Goal: Complete application form: Complete application form

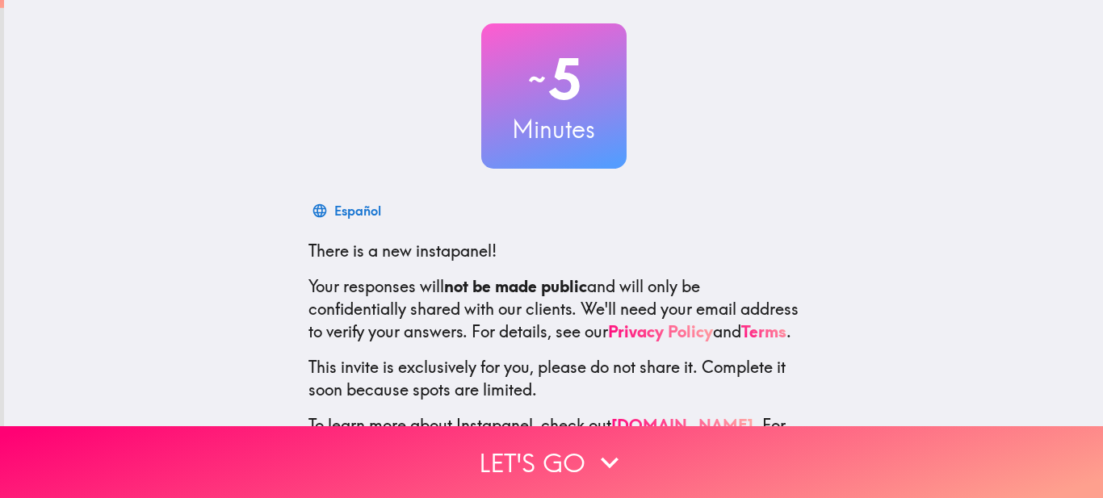
scroll to position [174, 0]
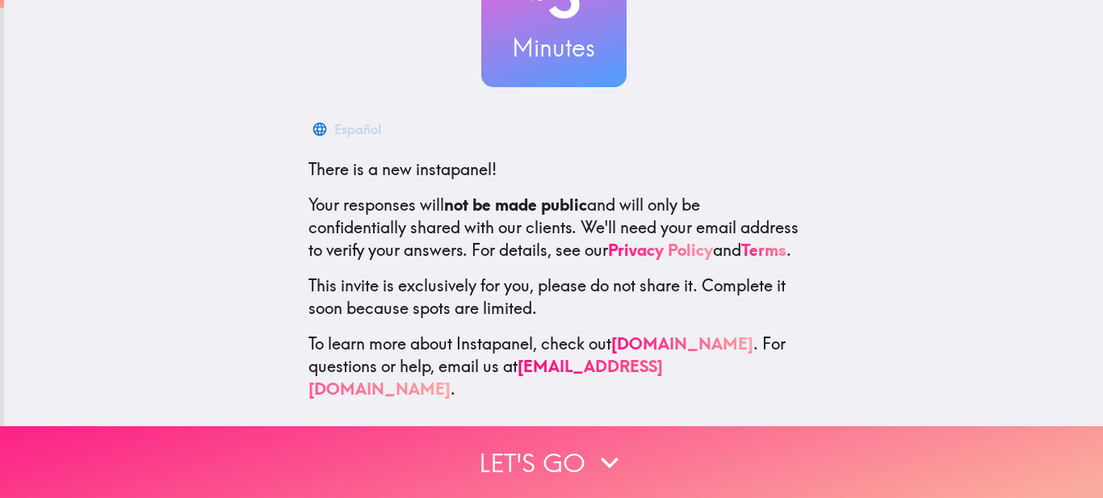
click at [556, 427] on button "Let's go" at bounding box center [551, 462] width 1103 height 72
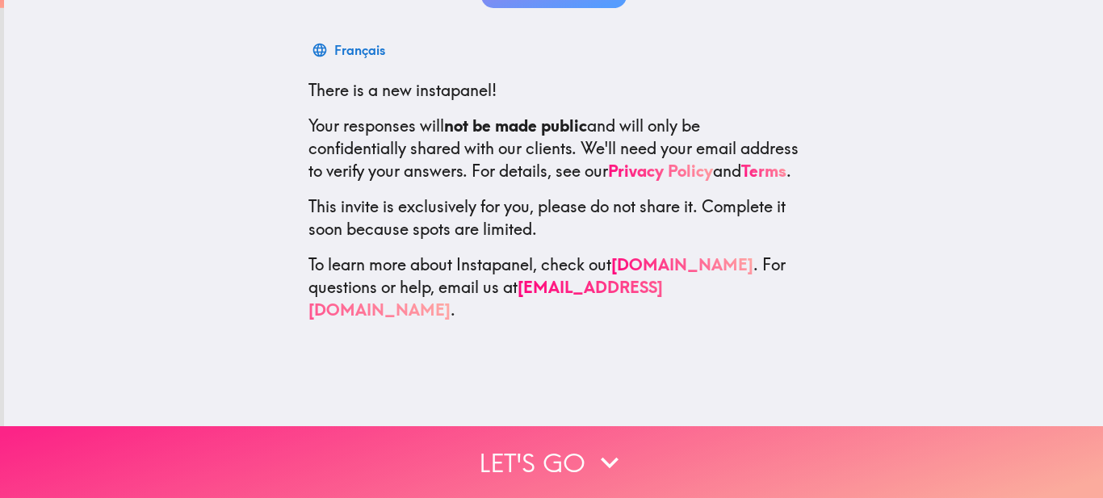
scroll to position [0, 0]
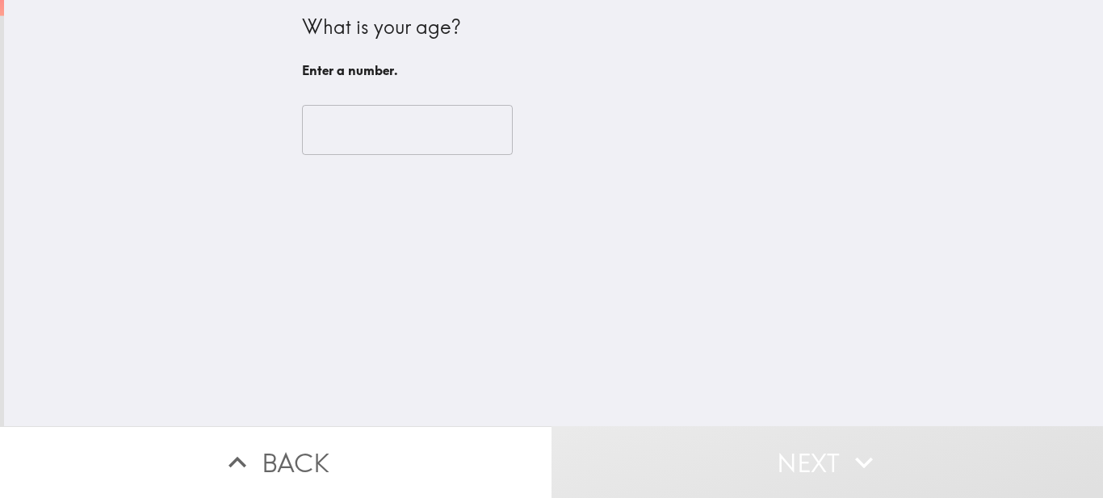
click at [338, 160] on div "​" at bounding box center [554, 130] width 504 height 89
click at [335, 132] on input "number" at bounding box center [407, 130] width 211 height 50
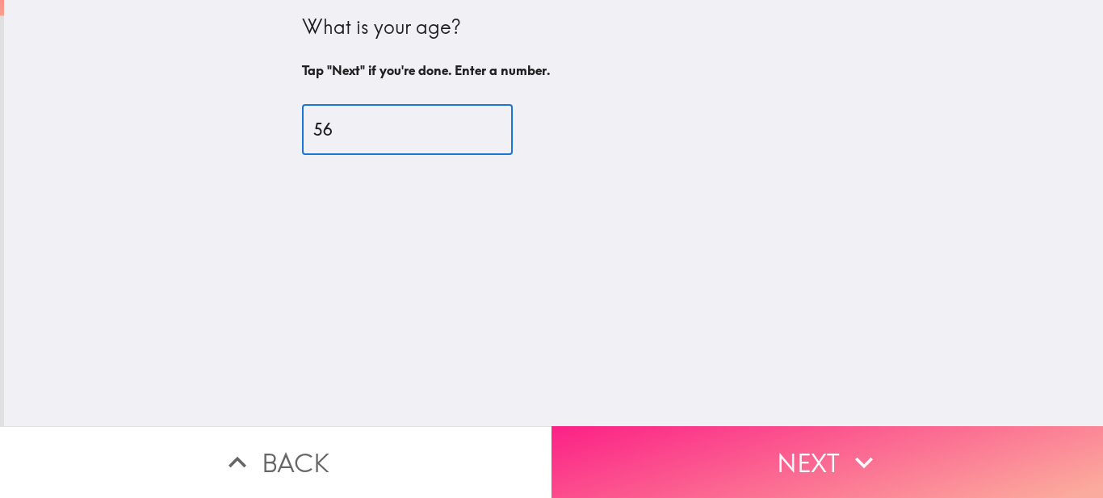
type input "56"
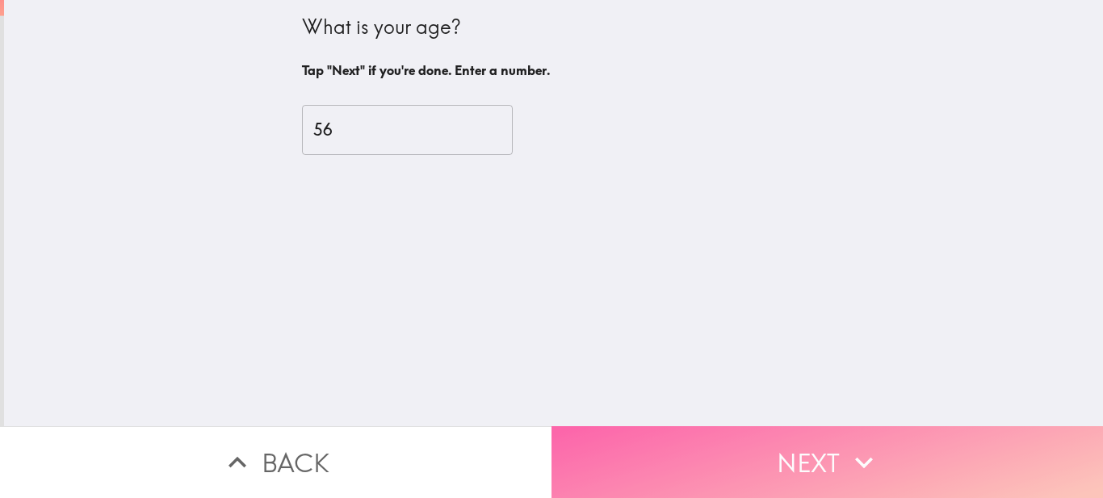
click at [741, 434] on button "Next" at bounding box center [828, 462] width 552 height 72
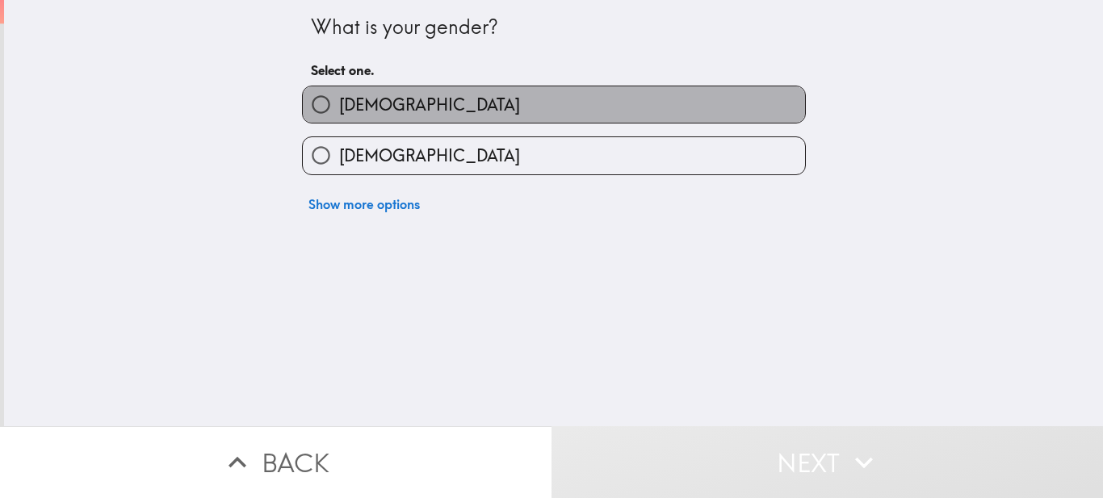
click at [375, 111] on label "[DEMOGRAPHIC_DATA]" at bounding box center [554, 104] width 502 height 36
click at [339, 111] on input "[DEMOGRAPHIC_DATA]" at bounding box center [321, 104] width 36 height 36
radio input "true"
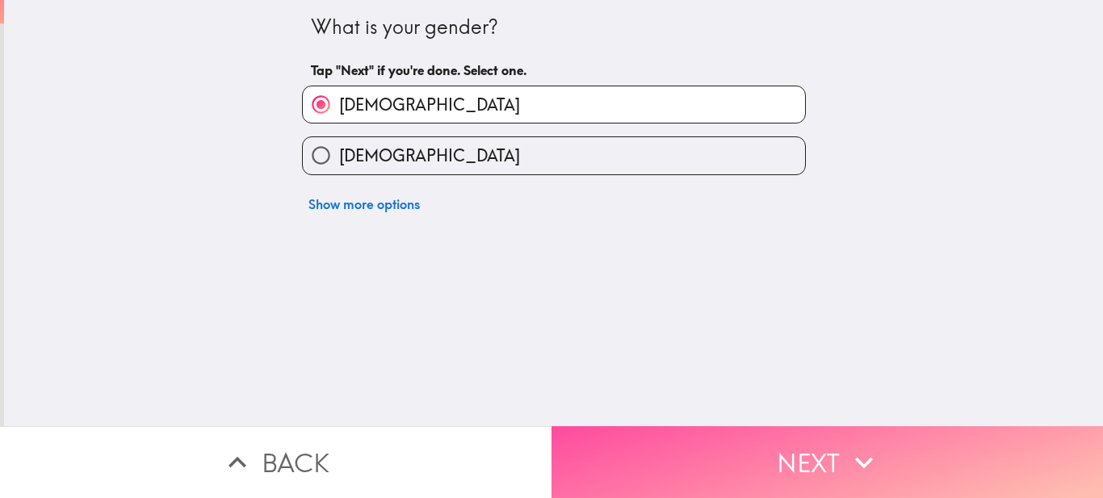
drag, startPoint x: 671, startPoint y: 481, endPoint x: 682, endPoint y: 469, distance: 16.0
click at [671, 477] on button "Next" at bounding box center [828, 462] width 552 height 72
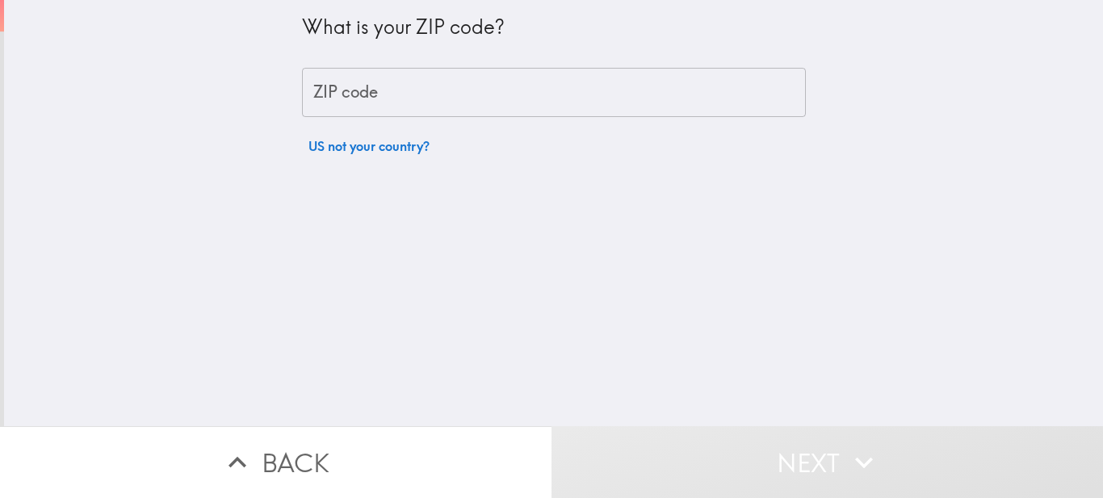
click at [379, 86] on input "ZIP code" at bounding box center [554, 93] width 504 height 50
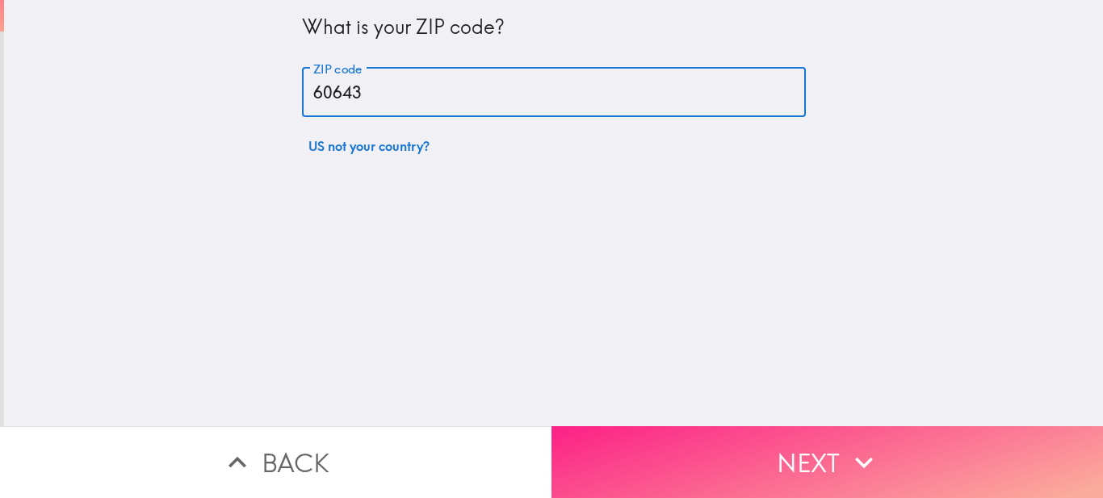
type input "60643"
click at [756, 470] on button "Next" at bounding box center [828, 462] width 552 height 72
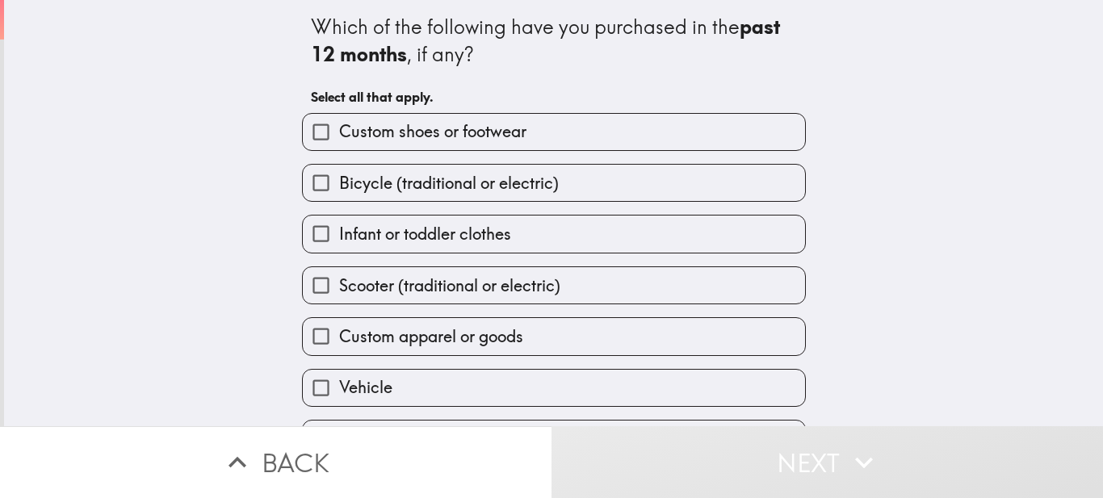
click at [409, 138] on span "Custom shoes or footwear" at bounding box center [432, 131] width 187 height 23
click at [339, 138] on input "Custom shoes or footwear" at bounding box center [321, 132] width 36 height 36
checkbox input "true"
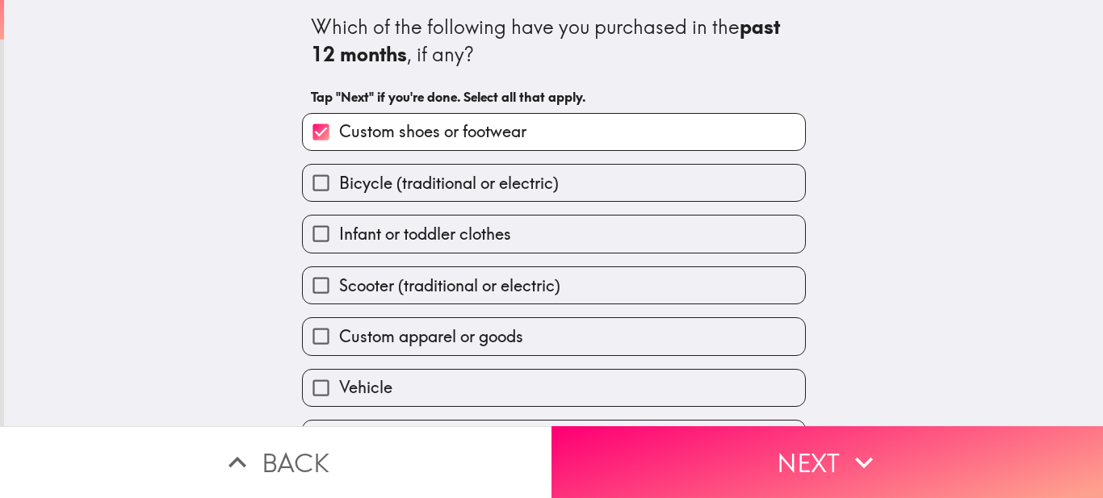
click at [391, 191] on span "Bicycle (traditional or electric)" at bounding box center [449, 183] width 220 height 23
click at [339, 191] on input "Bicycle (traditional or electric)" at bounding box center [321, 183] width 36 height 36
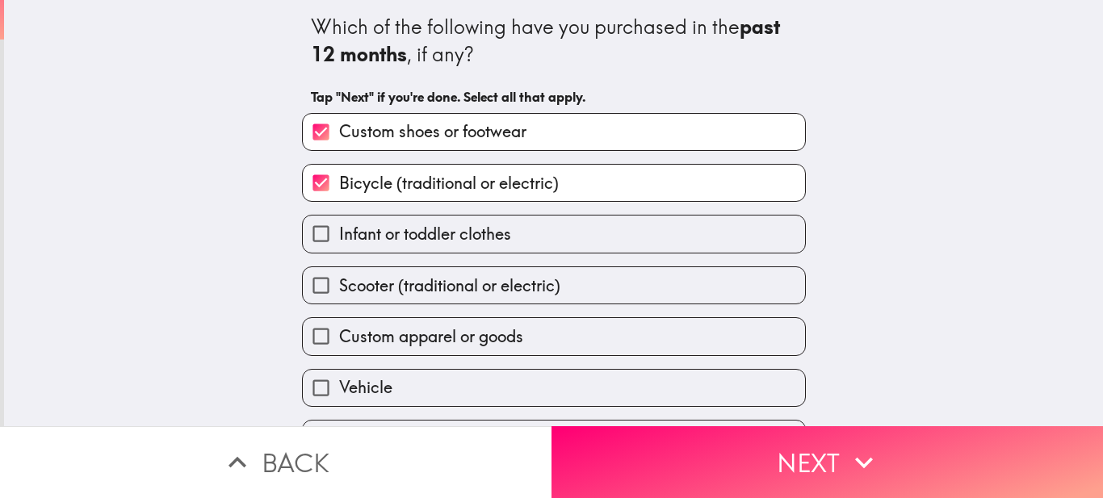
click at [388, 193] on span "Bicycle (traditional or electric)" at bounding box center [449, 183] width 220 height 23
click at [339, 193] on input "Bicycle (traditional or electric)" at bounding box center [321, 183] width 36 height 36
checkbox input "false"
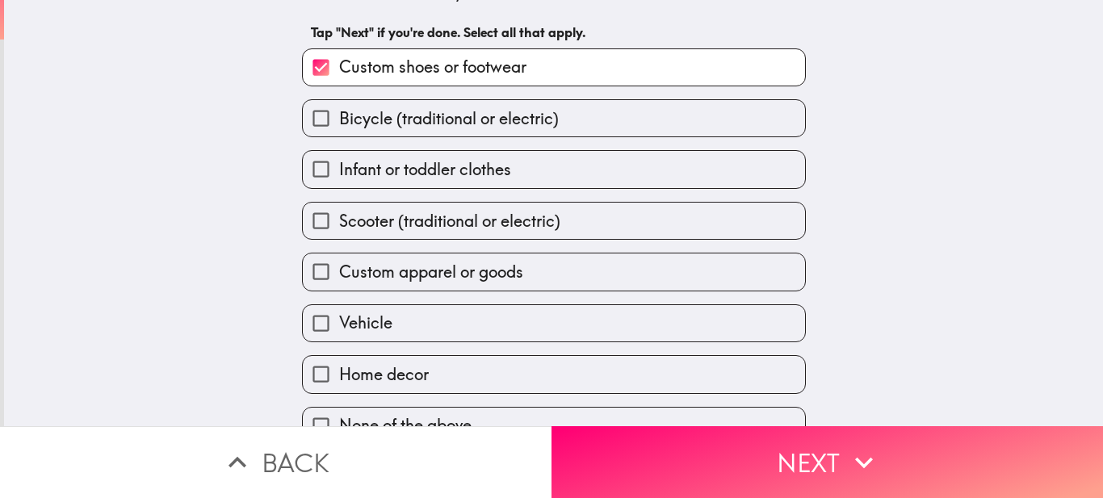
scroll to position [95, 0]
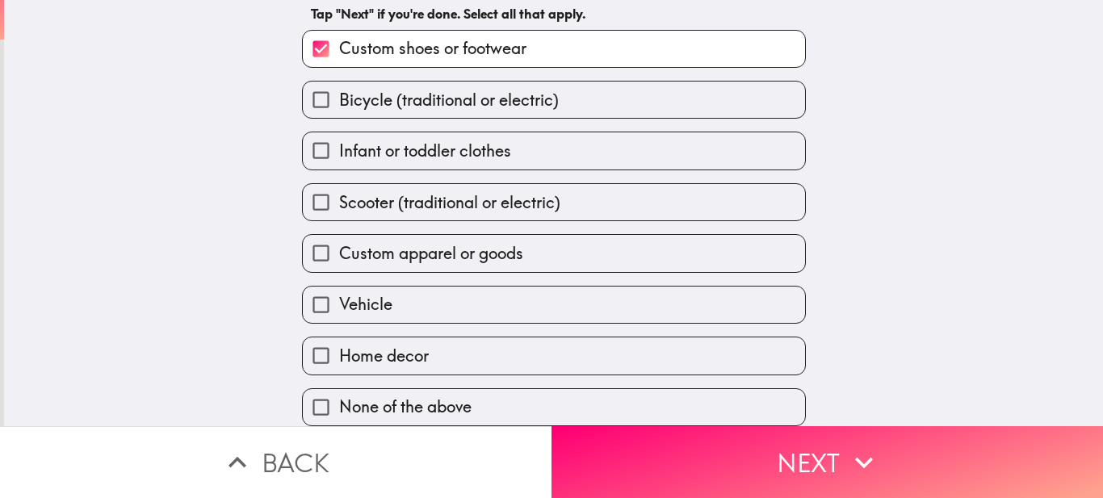
click at [454, 245] on span "Custom apparel or goods" at bounding box center [431, 253] width 184 height 23
click at [339, 245] on input "Custom apparel or goods" at bounding box center [321, 253] width 36 height 36
checkbox input "true"
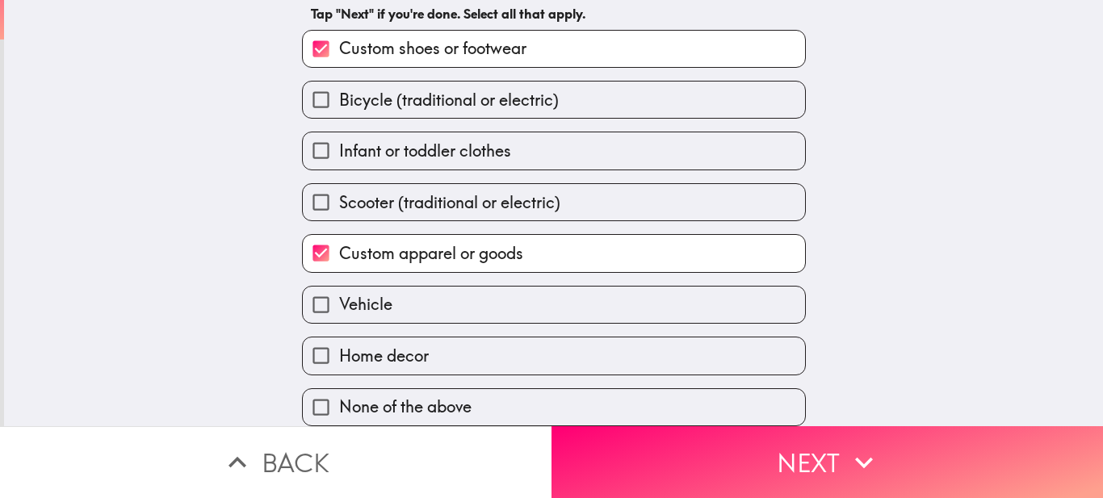
click at [374, 298] on span "Vehicle" at bounding box center [365, 304] width 53 height 23
click at [339, 298] on input "Vehicle" at bounding box center [321, 305] width 36 height 36
checkbox input "true"
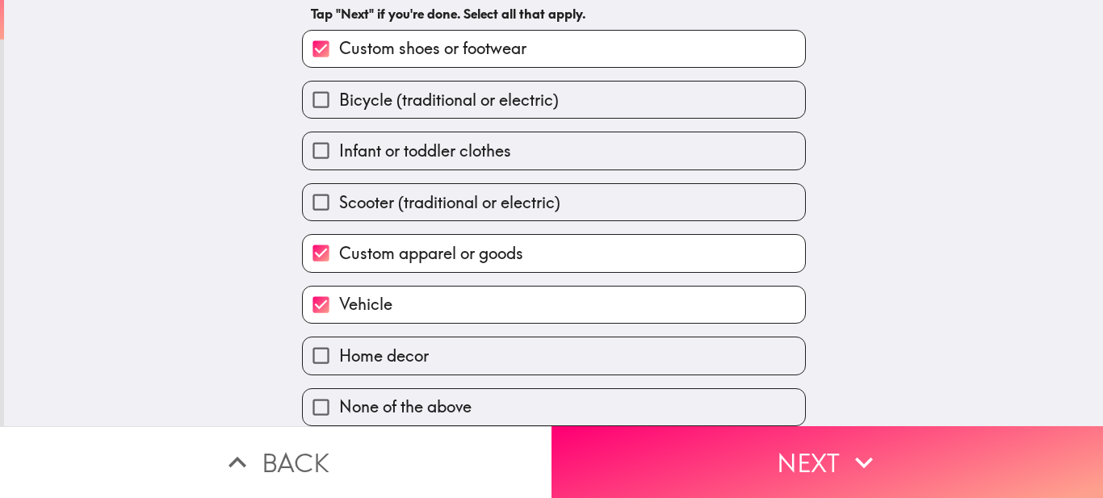
click at [462, 199] on span "Scooter (traditional or electric)" at bounding box center [449, 202] width 221 height 23
click at [339, 199] on input "Scooter (traditional or electric)" at bounding box center [321, 202] width 36 height 36
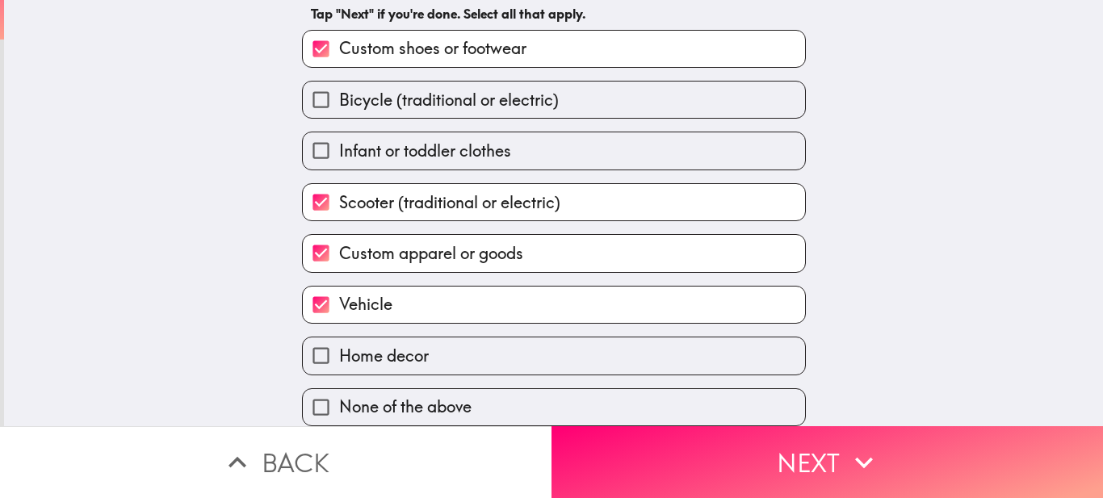
click at [468, 191] on span "Scooter (traditional or electric)" at bounding box center [449, 202] width 221 height 23
click at [339, 186] on input "Scooter (traditional or electric)" at bounding box center [321, 202] width 36 height 36
checkbox input "false"
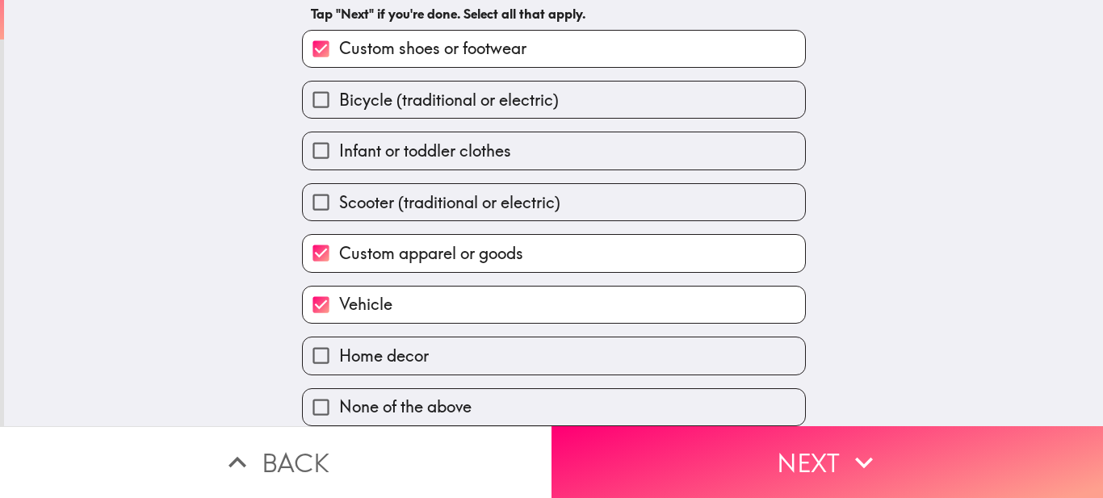
click at [434, 349] on label "Home decor" at bounding box center [554, 356] width 502 height 36
click at [339, 349] on input "Home decor" at bounding box center [321, 356] width 36 height 36
checkbox input "true"
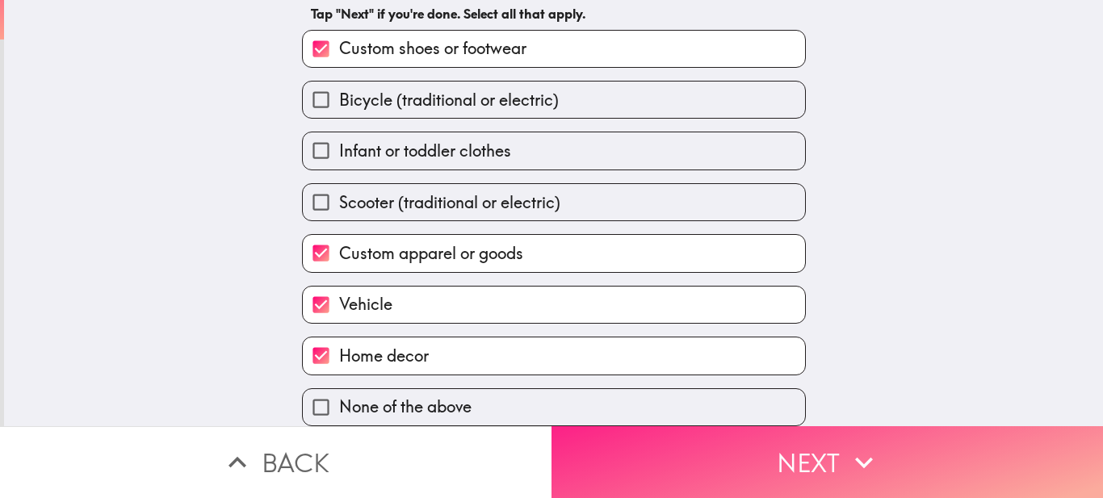
click at [697, 443] on button "Next" at bounding box center [828, 462] width 552 height 72
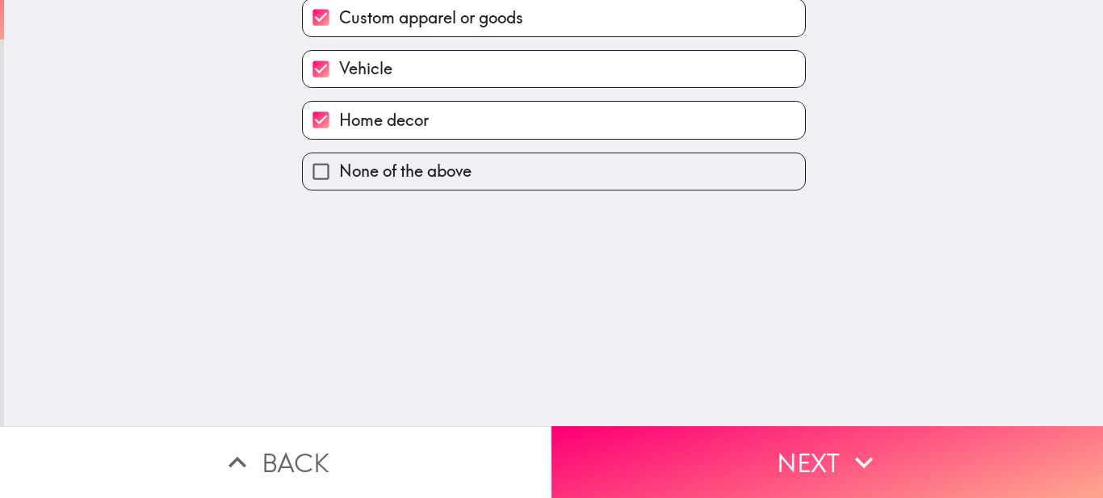
scroll to position [0, 0]
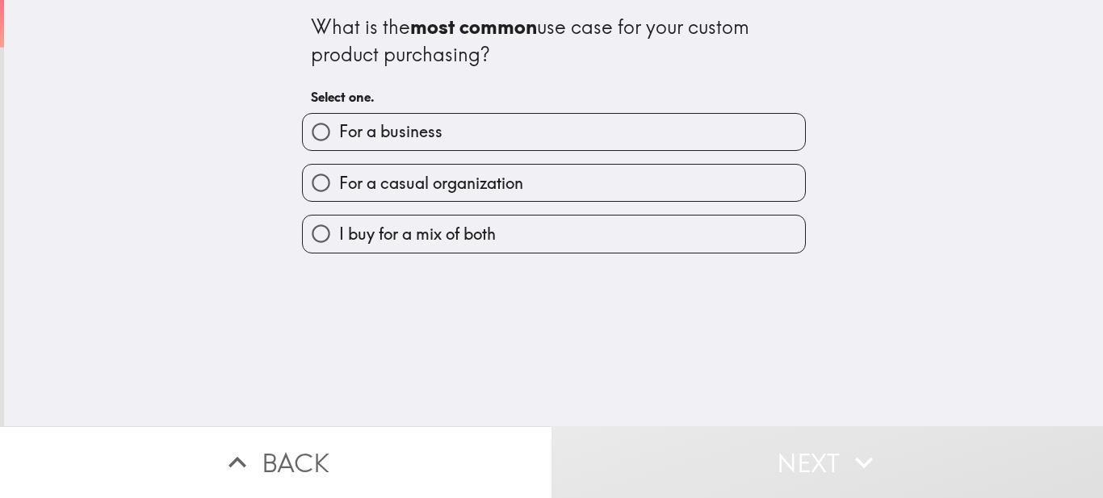
click at [426, 135] on span "For a business" at bounding box center [390, 131] width 103 height 23
click at [339, 135] on input "For a business" at bounding box center [321, 132] width 36 height 36
radio input "true"
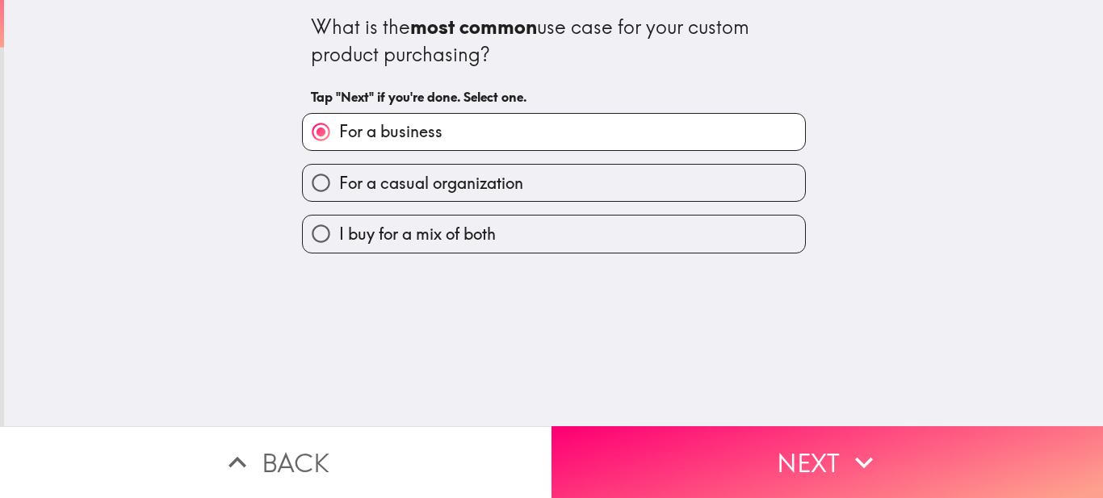
click at [488, 240] on label "I buy for a mix of both" at bounding box center [554, 234] width 502 height 36
click at [339, 240] on input "I buy for a mix of both" at bounding box center [321, 234] width 36 height 36
radio input "true"
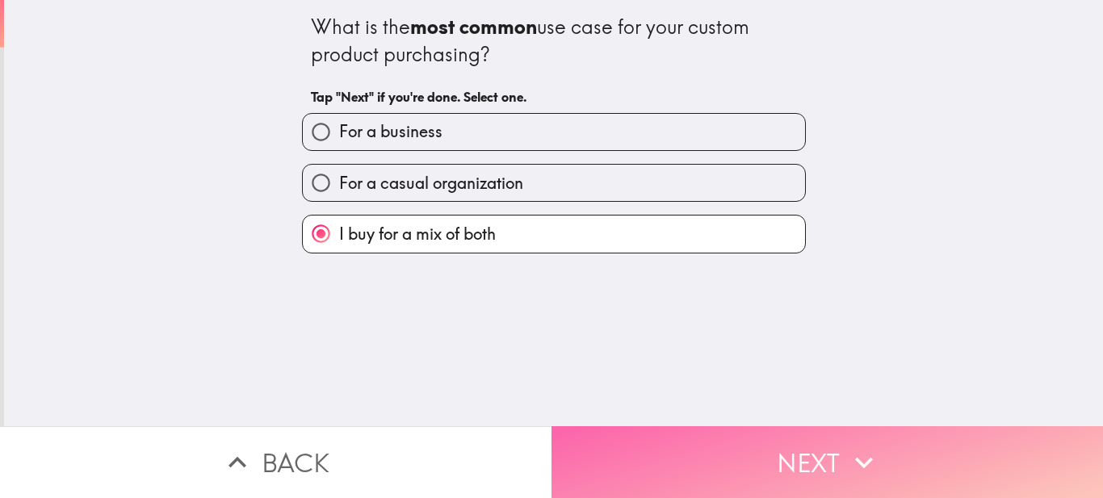
click at [686, 440] on button "Next" at bounding box center [828, 462] width 552 height 72
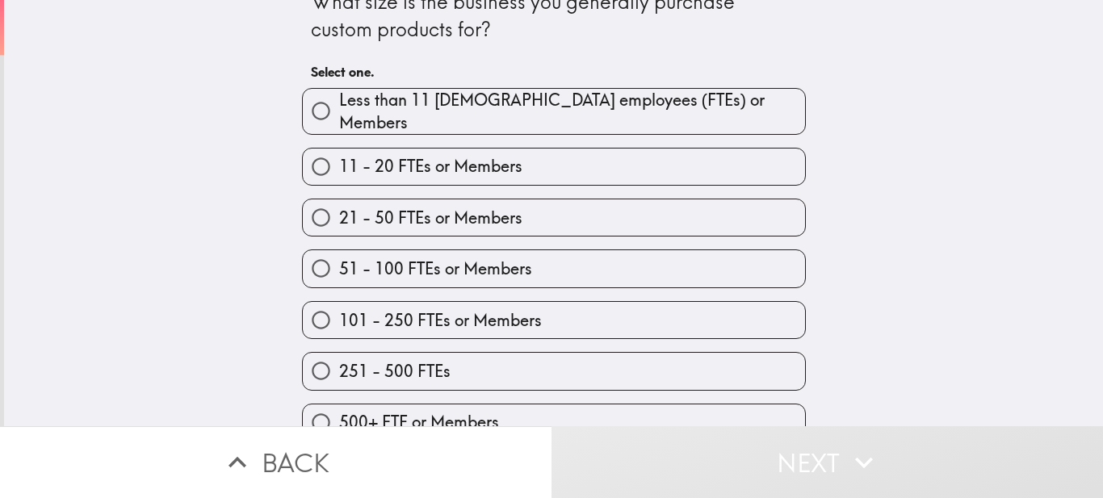
scroll to position [44, 0]
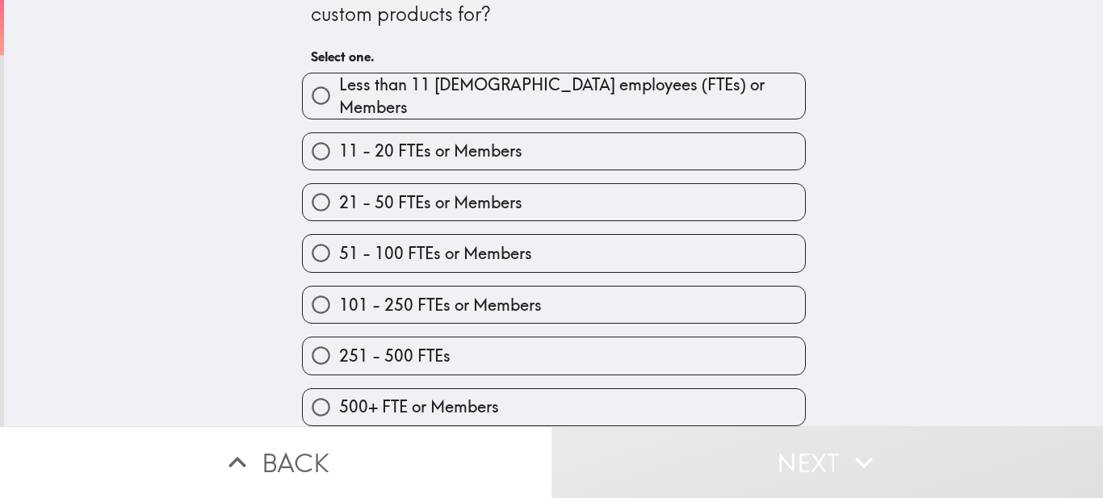
click at [471, 338] on label "251 - 500 FTEs" at bounding box center [554, 356] width 502 height 36
click at [339, 338] on input "251 - 500 FTEs" at bounding box center [321, 356] width 36 height 36
radio input "true"
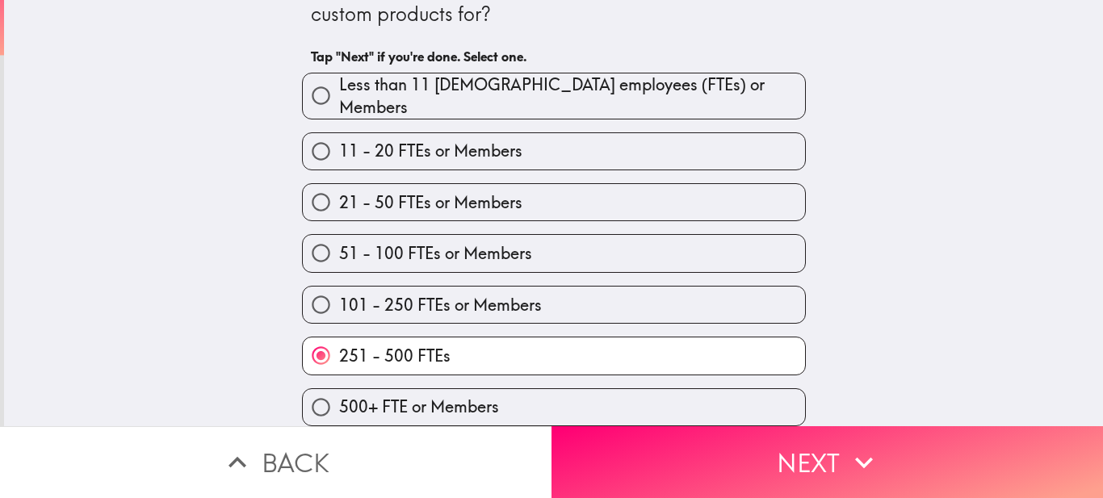
click at [452, 95] on span "Less than 11 [DEMOGRAPHIC_DATA] employees (FTEs) or Members" at bounding box center [572, 95] width 466 height 45
click at [339, 95] on input "Less than 11 [DEMOGRAPHIC_DATA] employees (FTEs) or Members" at bounding box center [321, 96] width 36 height 36
radio input "true"
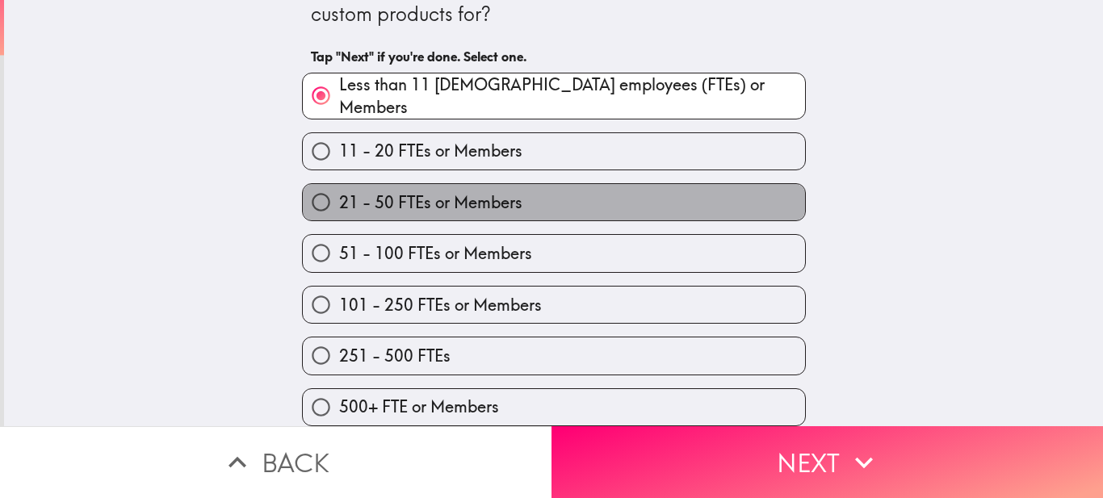
drag, startPoint x: 495, startPoint y: 192, endPoint x: 490, endPoint y: 199, distance: 8.7
click at [495, 193] on span "21 - 50 FTEs or Members" at bounding box center [430, 202] width 183 height 23
click at [339, 193] on input "21 - 50 FTEs or Members" at bounding box center [321, 202] width 36 height 36
radio input "true"
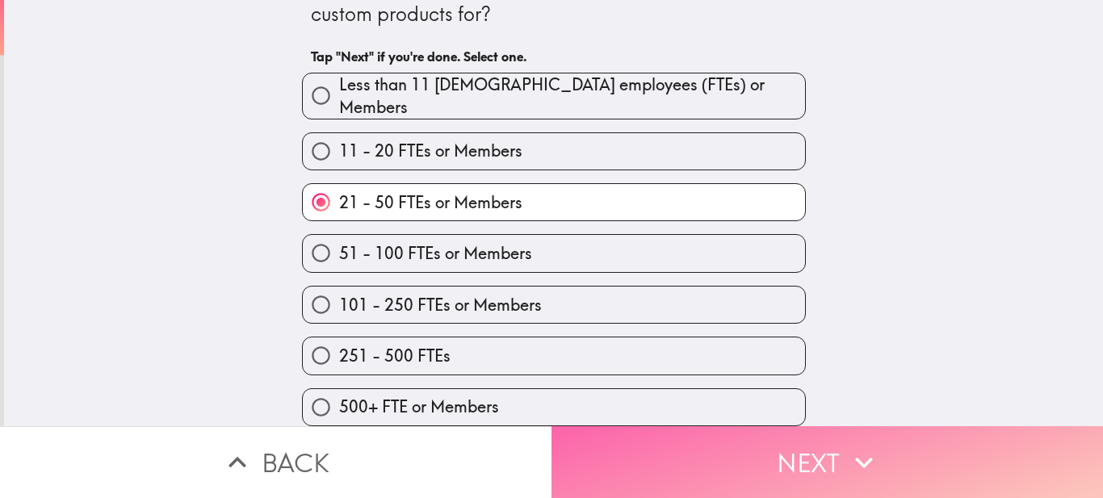
click at [628, 467] on button "Next" at bounding box center [828, 462] width 552 height 72
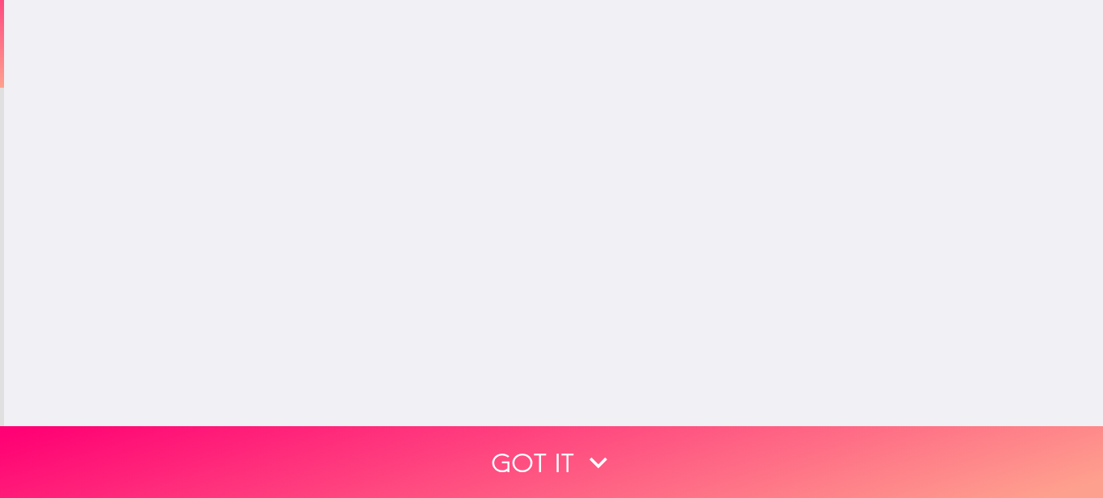
scroll to position [0, 0]
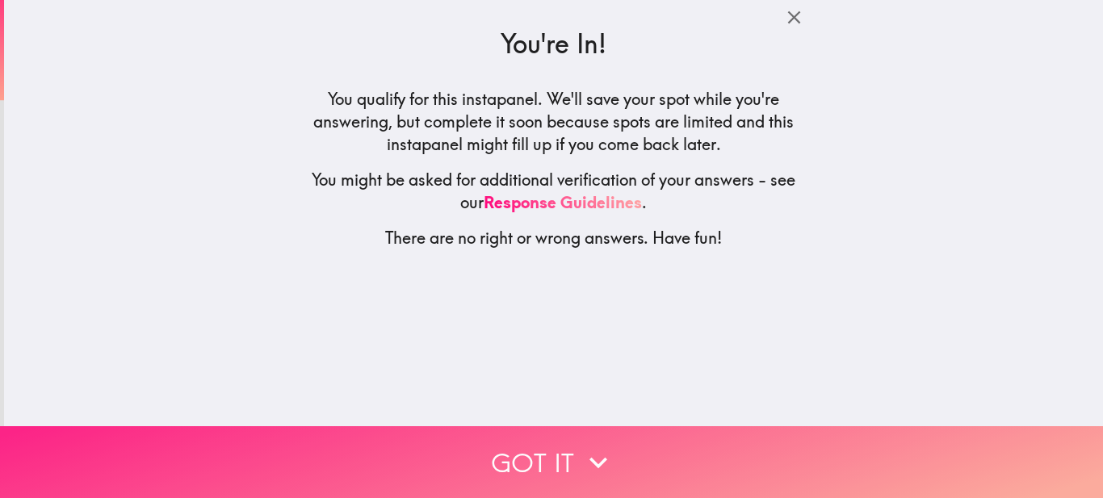
click at [522, 435] on button "Got it" at bounding box center [551, 462] width 1103 height 72
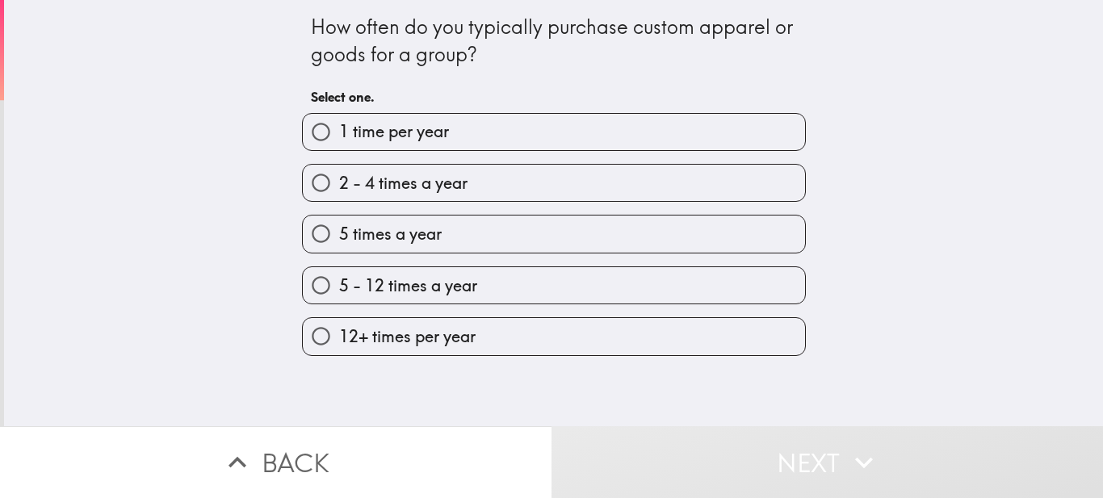
click at [467, 187] on label "2 - 4 times a year" at bounding box center [554, 183] width 502 height 36
click at [339, 187] on input "2 - 4 times a year" at bounding box center [321, 183] width 36 height 36
radio input "true"
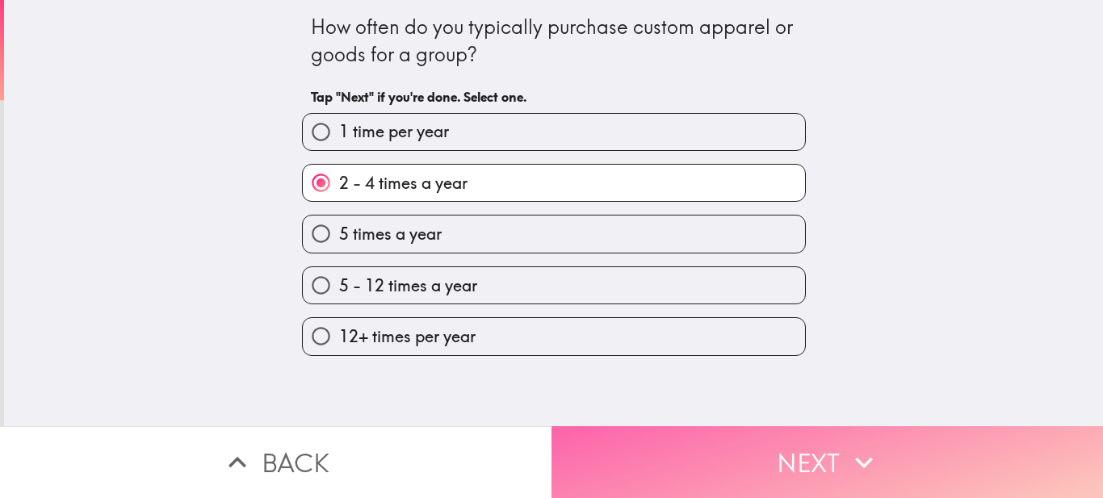
click at [654, 458] on button "Next" at bounding box center [828, 462] width 552 height 72
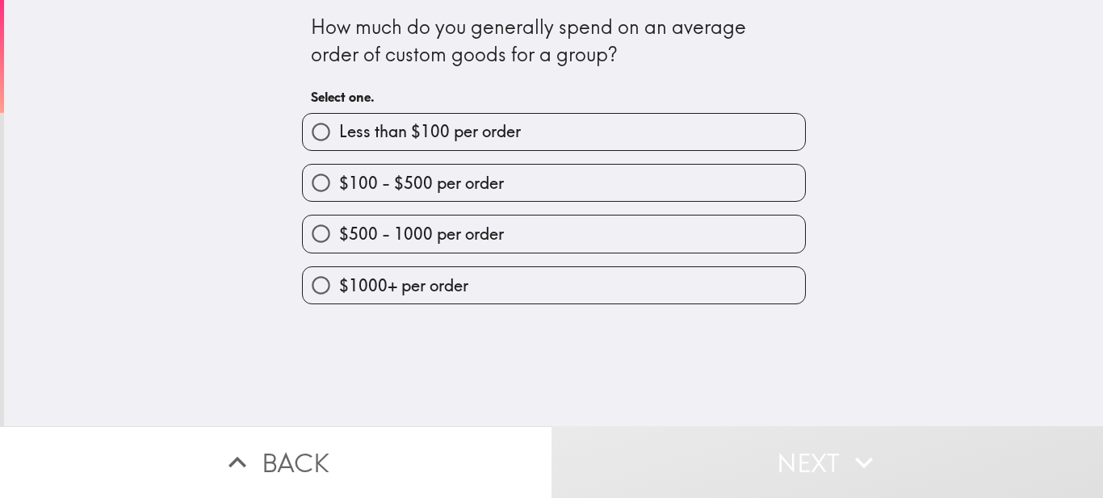
click at [484, 180] on span "$100 - $500 per order" at bounding box center [421, 183] width 165 height 23
click at [339, 180] on input "$100 - $500 per order" at bounding box center [321, 183] width 36 height 36
radio input "true"
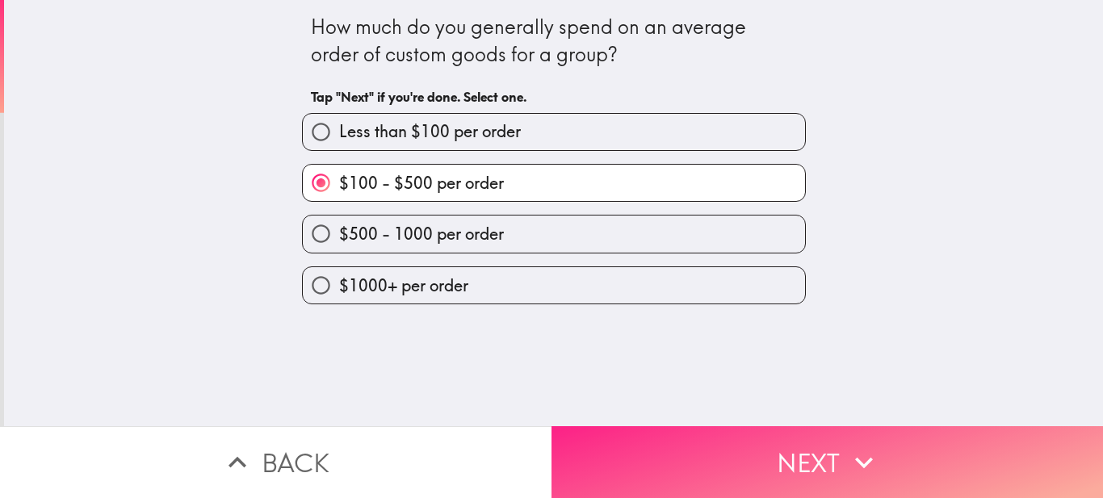
click at [676, 455] on button "Next" at bounding box center [828, 462] width 552 height 72
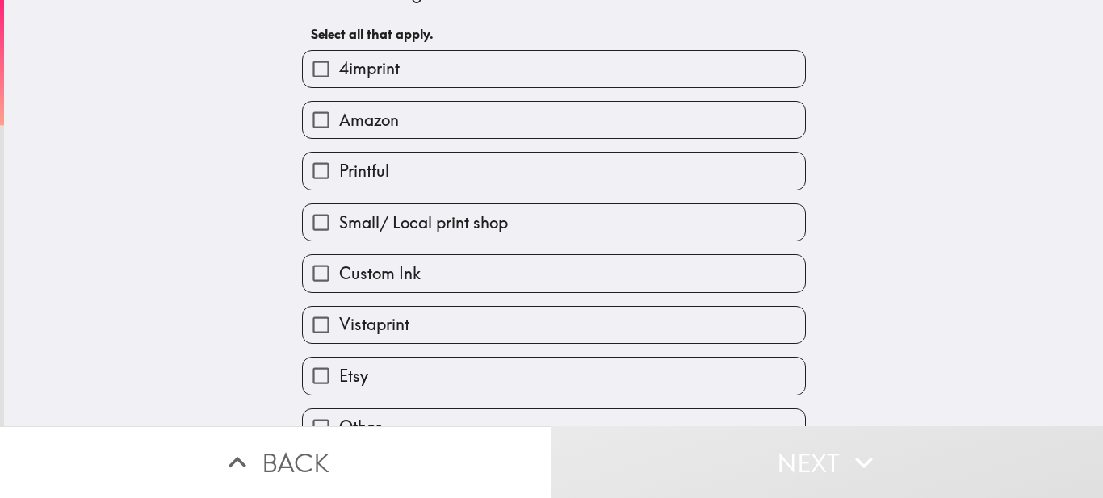
scroll to position [95, 0]
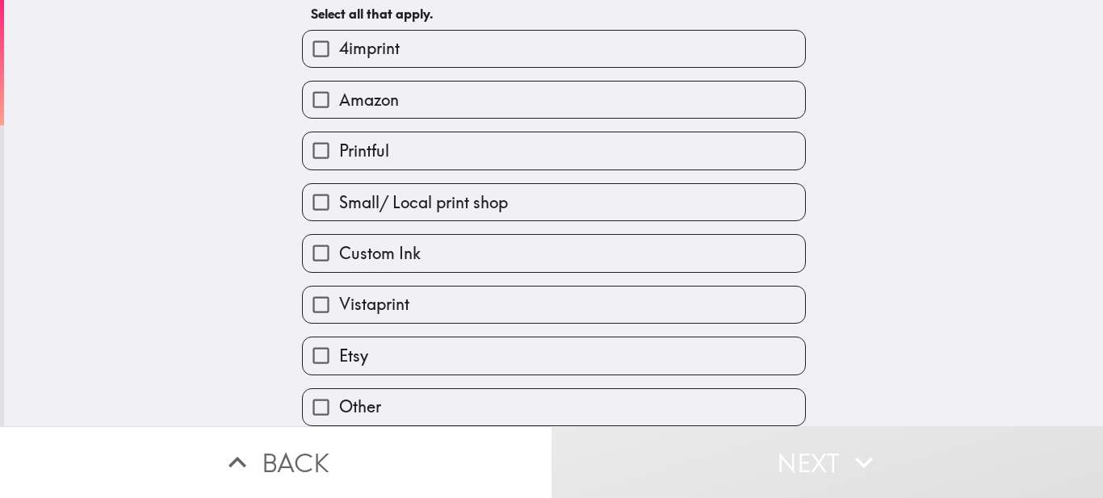
click at [384, 351] on label "Etsy" at bounding box center [554, 356] width 502 height 36
click at [339, 351] on input "Etsy" at bounding box center [321, 356] width 36 height 36
checkbox input "true"
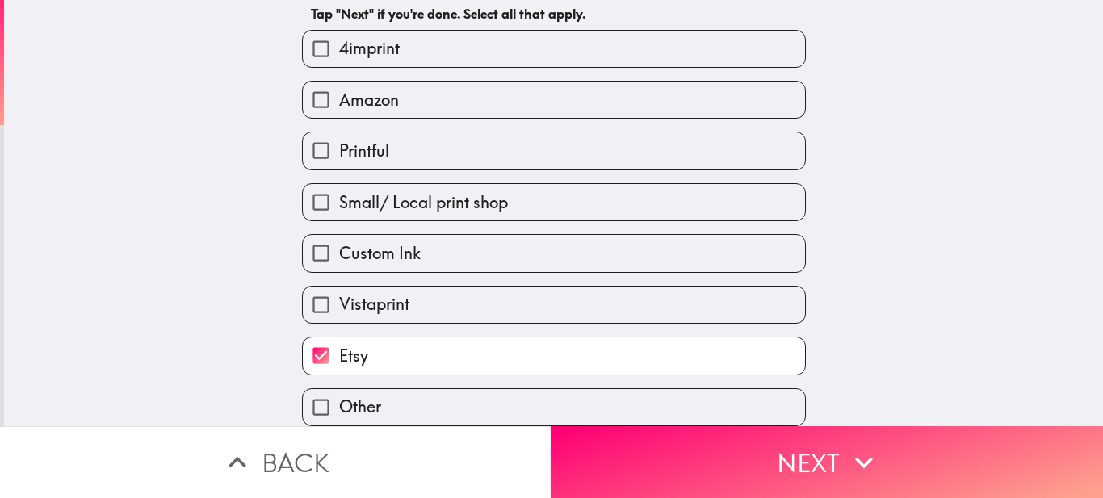
click at [416, 46] on label "4imprint" at bounding box center [554, 49] width 502 height 36
click at [339, 46] on input "4imprint" at bounding box center [321, 49] width 36 height 36
checkbox input "true"
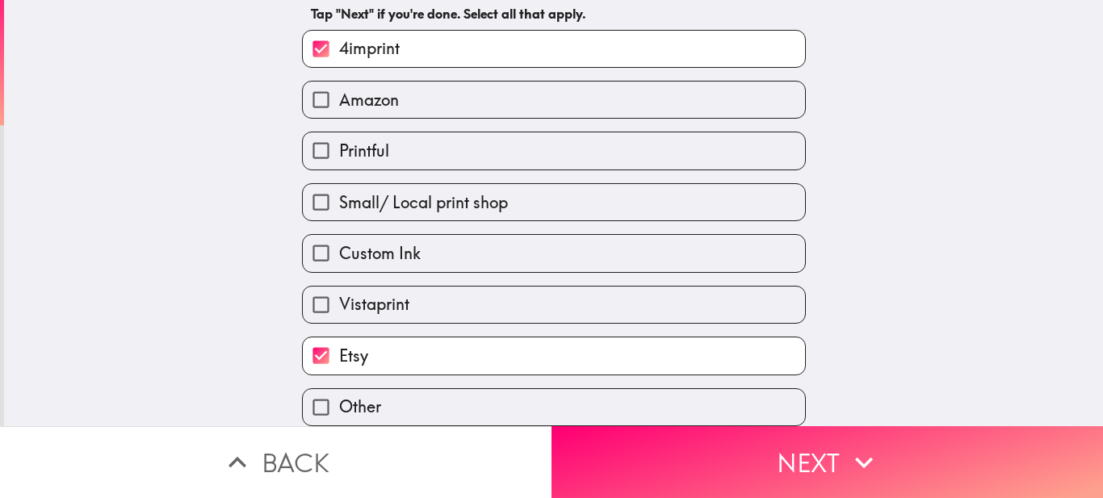
click at [433, 90] on label "Amazon" at bounding box center [554, 100] width 502 height 36
click at [339, 90] on input "Amazon" at bounding box center [321, 100] width 36 height 36
checkbox input "true"
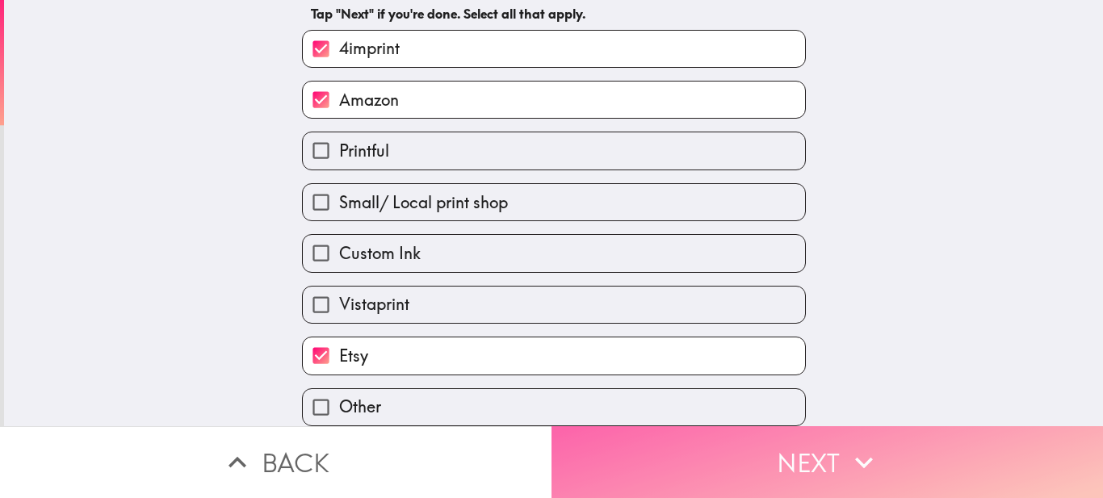
click at [714, 476] on button "Next" at bounding box center [828, 462] width 552 height 72
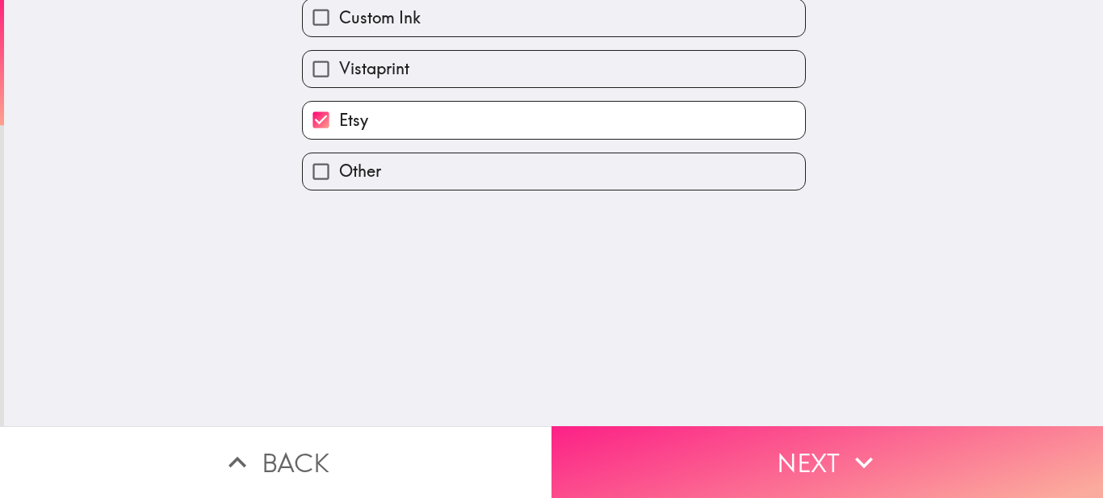
scroll to position [0, 0]
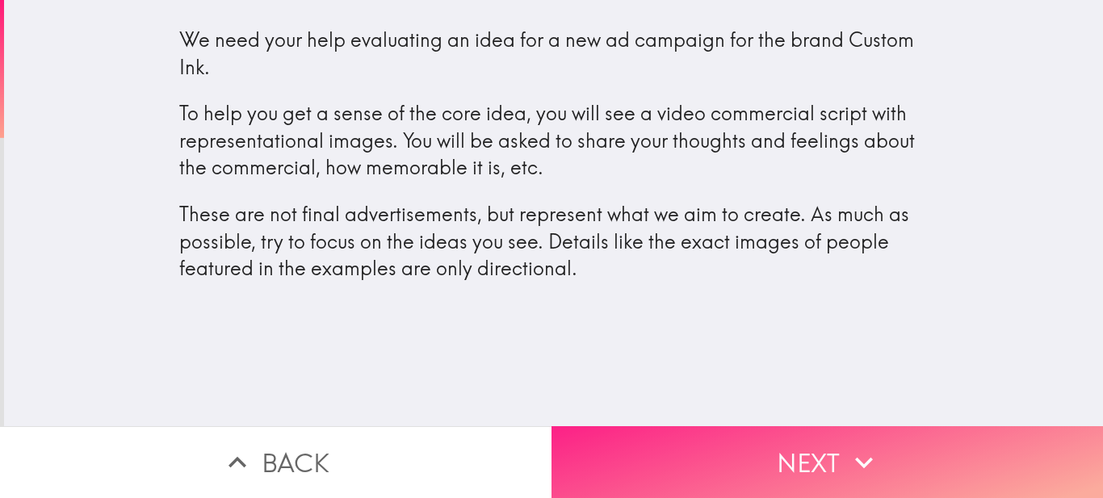
click at [736, 436] on button "Next" at bounding box center [828, 462] width 552 height 72
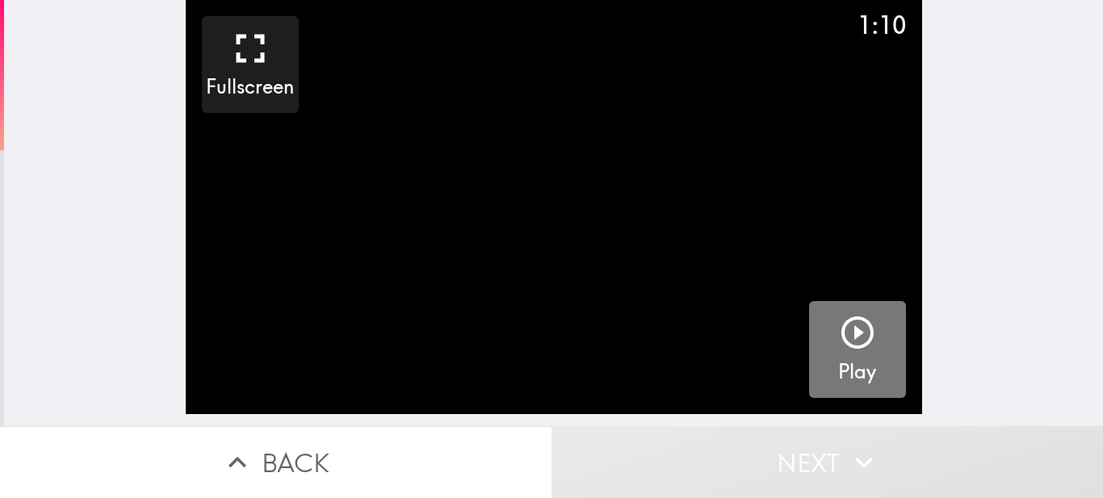
click at [860, 351] on icon "button" at bounding box center [857, 332] width 39 height 39
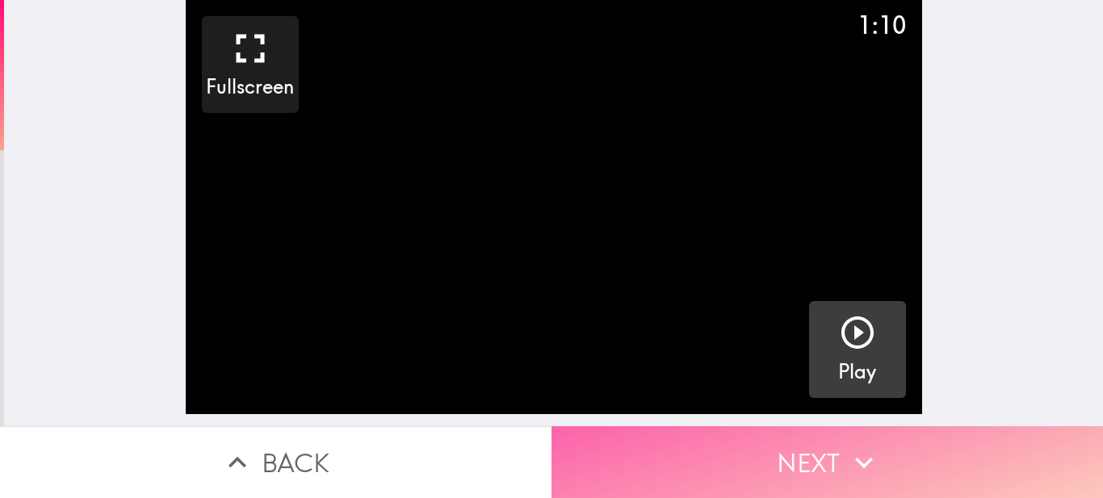
click at [870, 445] on icon "button" at bounding box center [864, 463] width 36 height 36
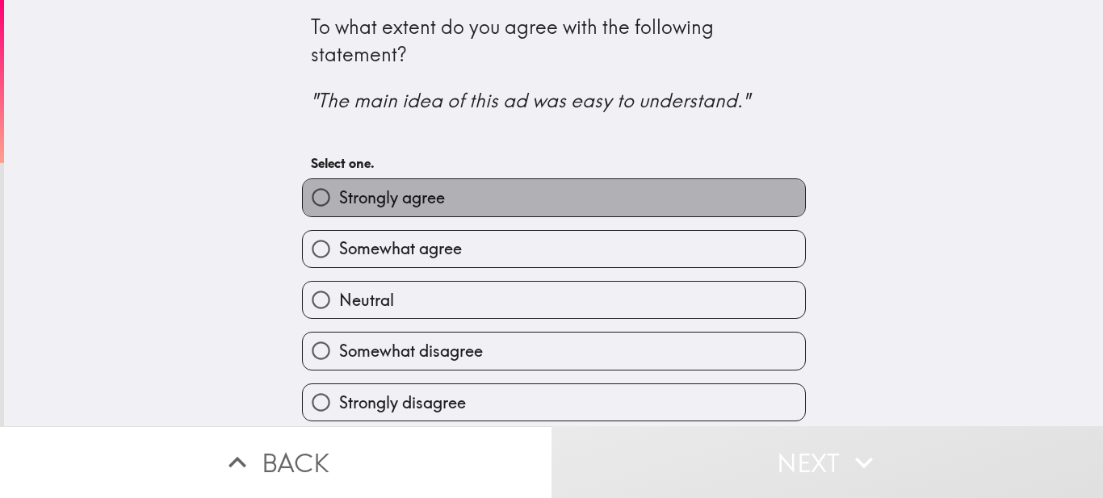
click at [614, 201] on label "Strongly agree" at bounding box center [554, 197] width 502 height 36
click at [339, 201] on input "Strongly agree" at bounding box center [321, 197] width 36 height 36
radio input "true"
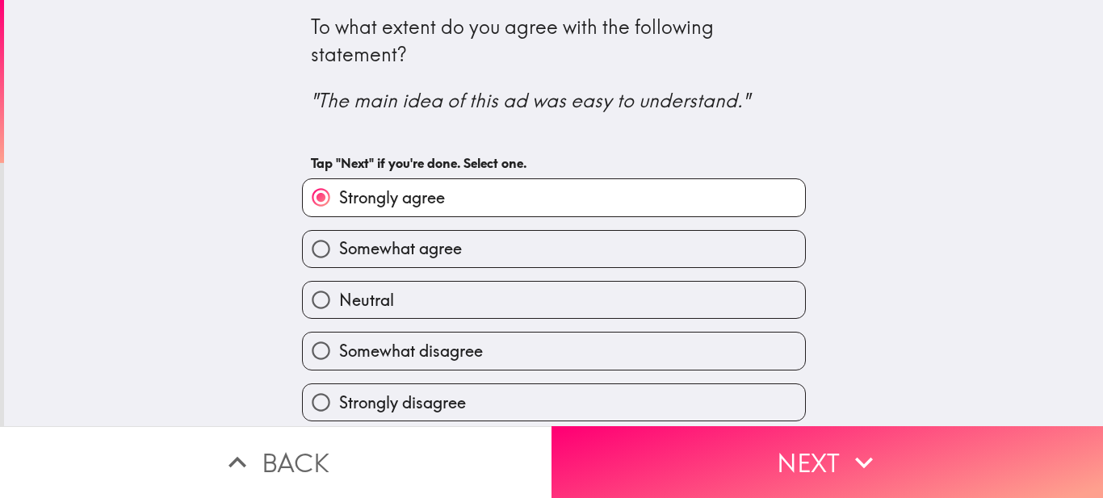
scroll to position [7, 0]
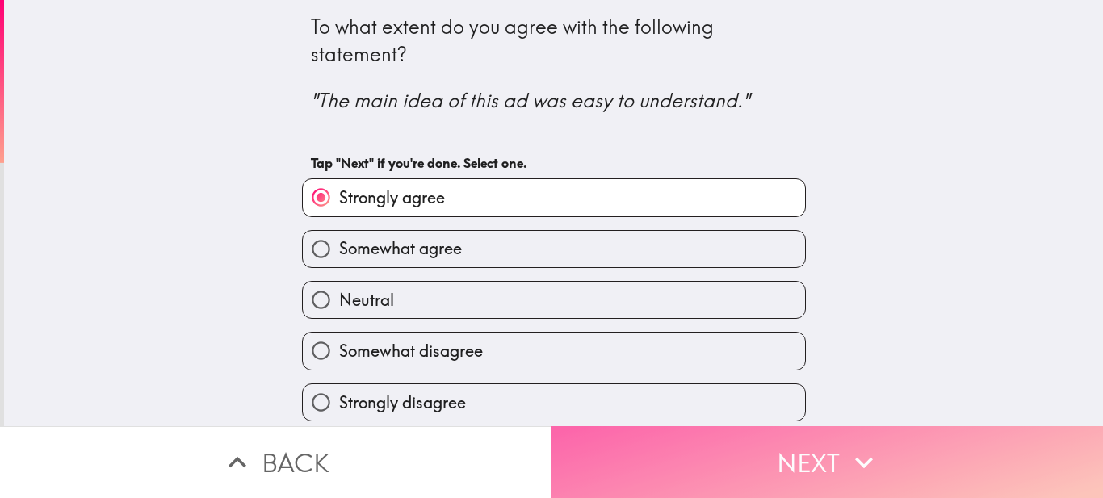
click at [698, 459] on button "Next" at bounding box center [828, 462] width 552 height 72
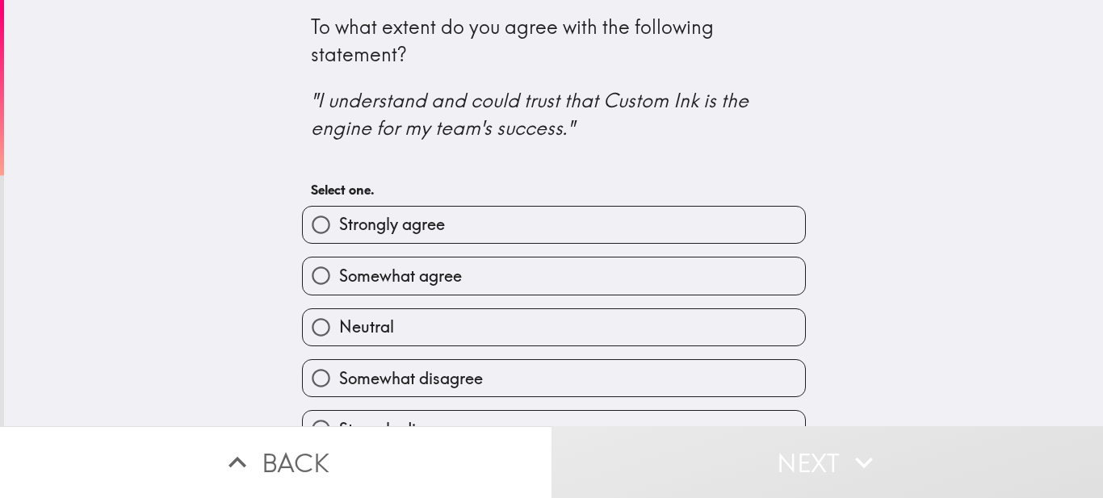
click at [656, 224] on label "Strongly agree" at bounding box center [554, 225] width 502 height 36
click at [339, 224] on input "Strongly agree" at bounding box center [321, 225] width 36 height 36
radio input "true"
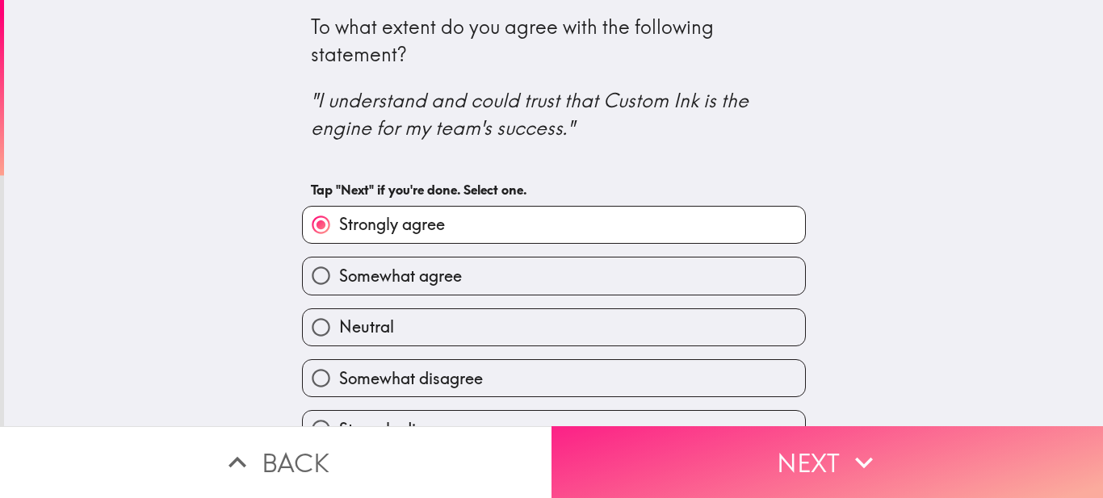
click at [676, 444] on button "Next" at bounding box center [828, 462] width 552 height 72
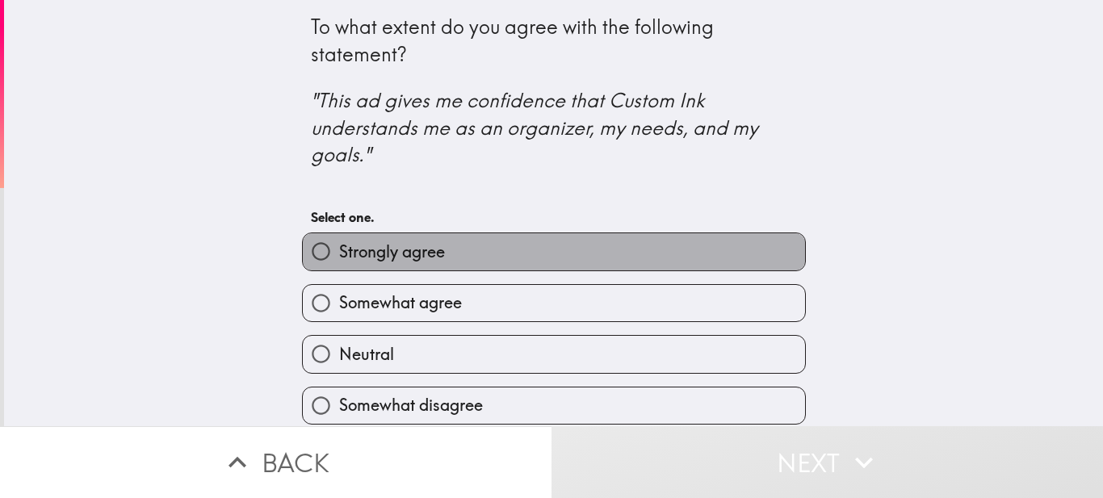
click at [627, 267] on label "Strongly agree" at bounding box center [554, 251] width 502 height 36
click at [339, 267] on input "Strongly agree" at bounding box center [321, 251] width 36 height 36
radio input "true"
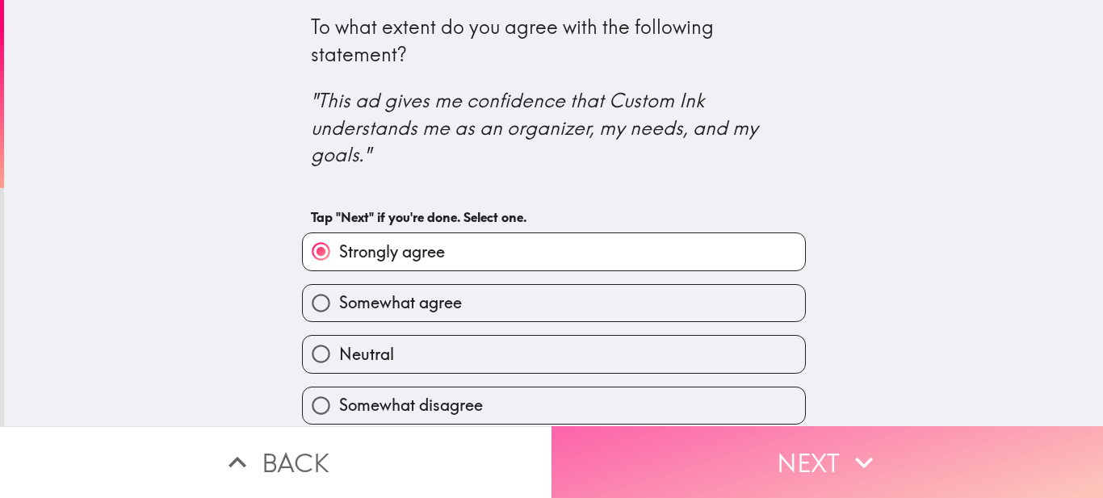
click at [685, 440] on button "Next" at bounding box center [828, 462] width 552 height 72
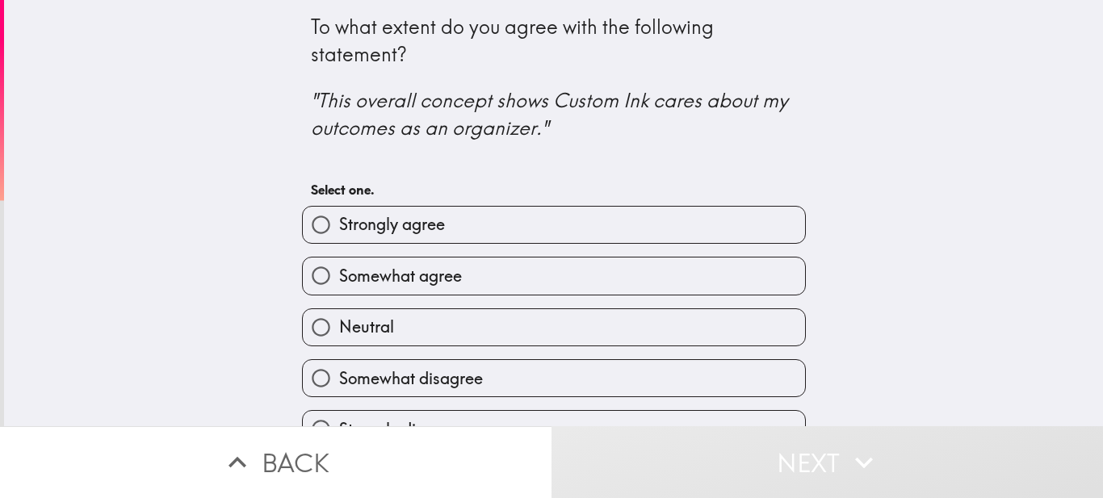
click at [495, 223] on label "Strongly agree" at bounding box center [554, 225] width 502 height 36
click at [339, 223] on input "Strongly agree" at bounding box center [321, 225] width 36 height 36
radio input "true"
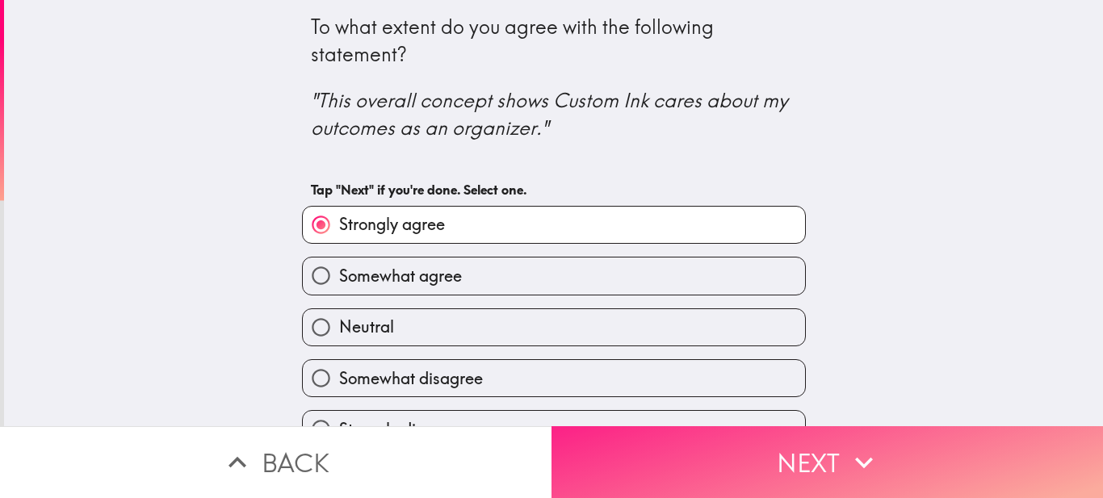
click at [687, 446] on button "Next" at bounding box center [828, 462] width 552 height 72
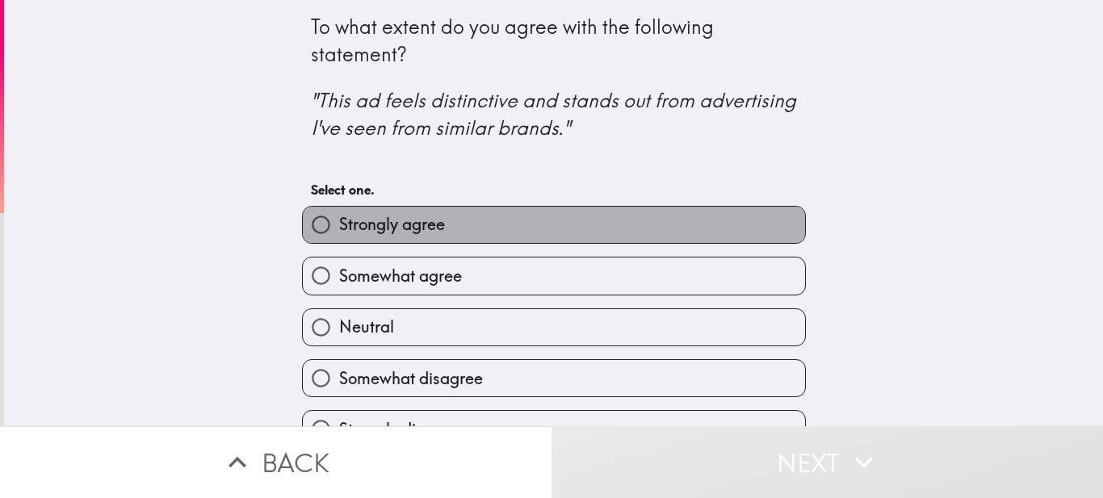
click at [485, 237] on label "Strongly agree" at bounding box center [554, 225] width 502 height 36
click at [339, 237] on input "Strongly agree" at bounding box center [321, 225] width 36 height 36
radio input "true"
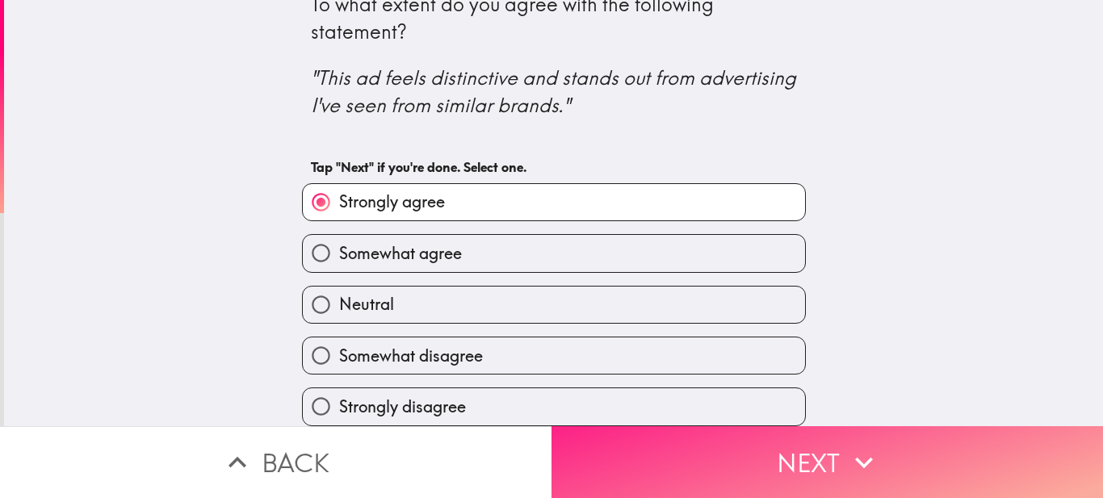
scroll to position [35, 0]
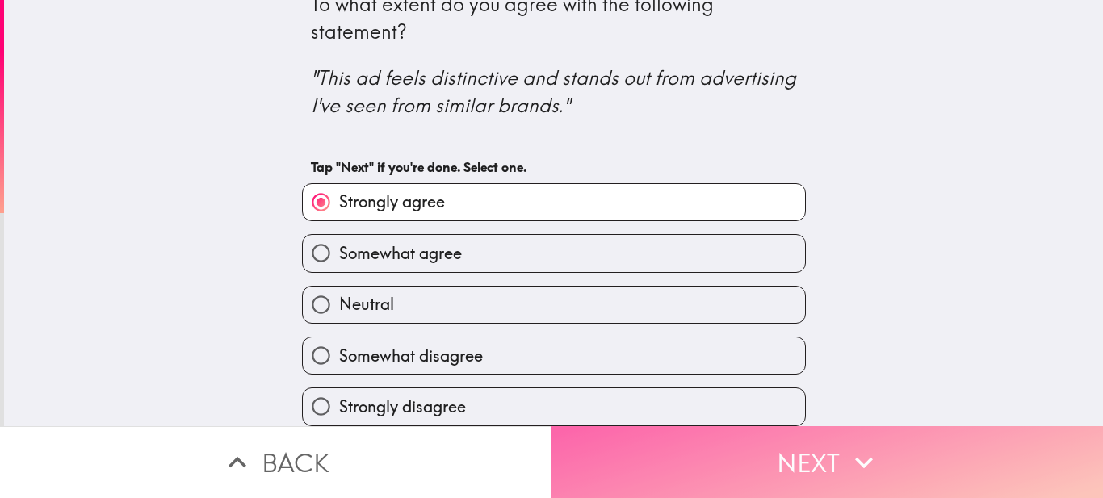
click at [774, 455] on button "Next" at bounding box center [828, 462] width 552 height 72
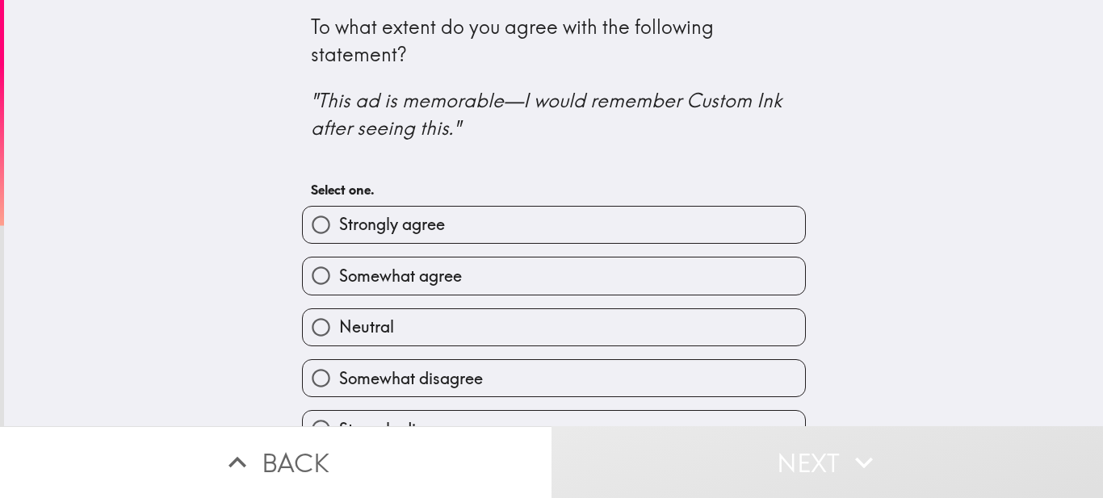
click at [452, 231] on label "Strongly agree" at bounding box center [554, 225] width 502 height 36
click at [339, 231] on input "Strongly agree" at bounding box center [321, 225] width 36 height 36
radio input "true"
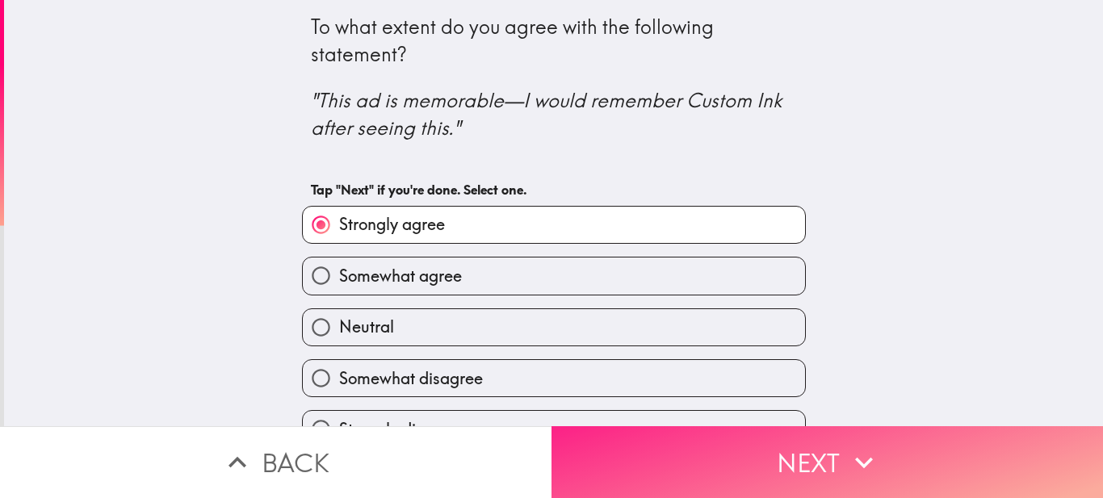
click at [685, 435] on button "Next" at bounding box center [828, 462] width 552 height 72
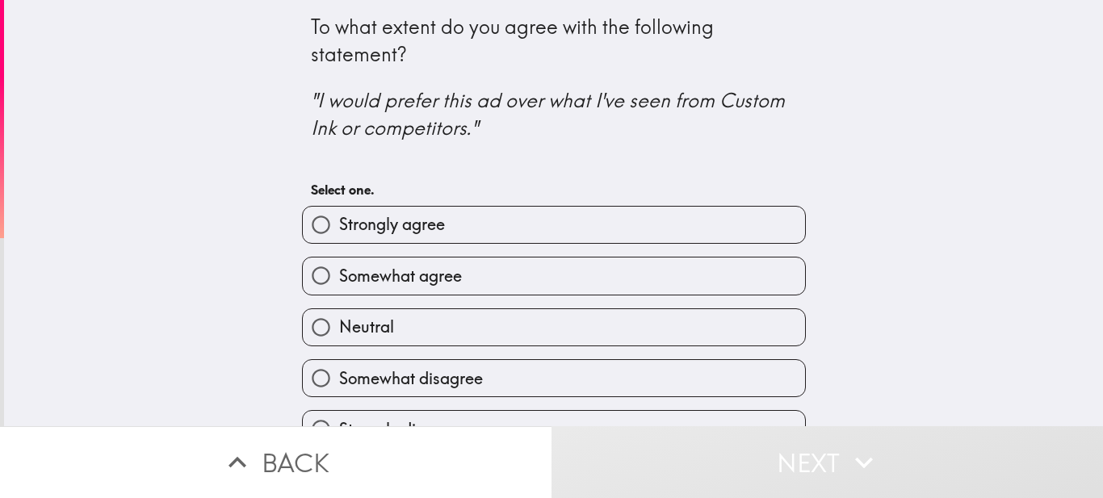
click at [532, 217] on label "Strongly agree" at bounding box center [554, 225] width 502 height 36
click at [339, 217] on input "Strongly agree" at bounding box center [321, 225] width 36 height 36
radio input "true"
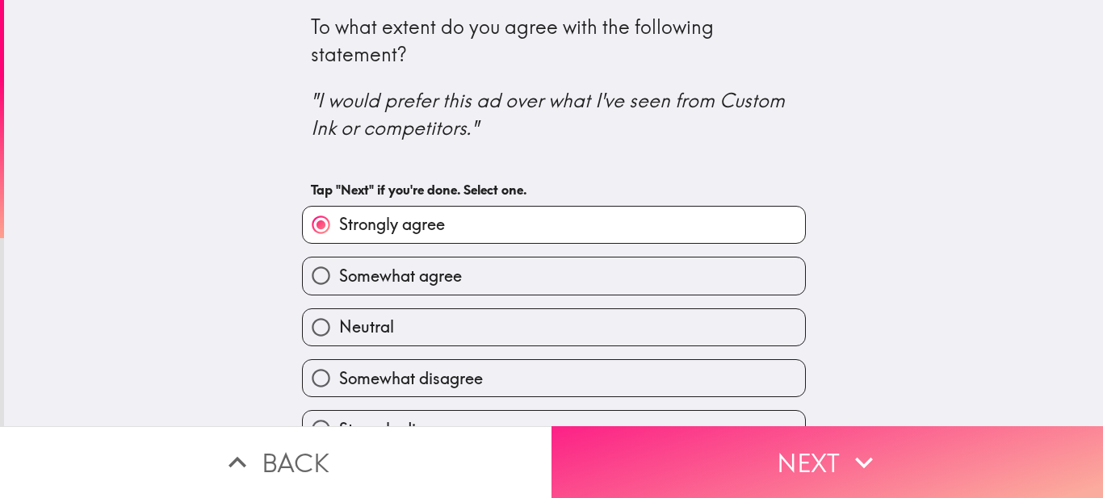
click at [677, 454] on button "Next" at bounding box center [828, 462] width 552 height 72
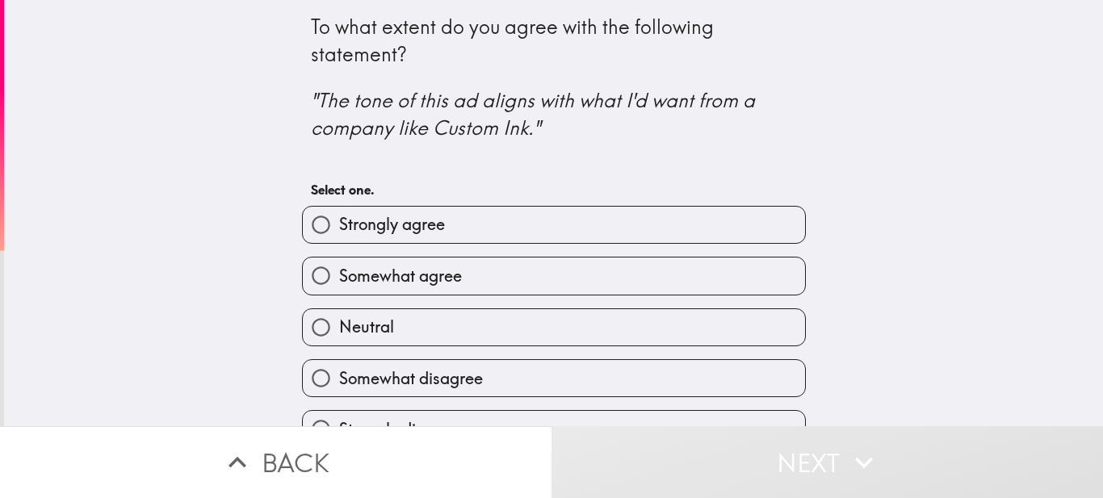
click at [514, 224] on label "Strongly agree" at bounding box center [554, 225] width 502 height 36
click at [339, 224] on input "Strongly agree" at bounding box center [321, 225] width 36 height 36
radio input "true"
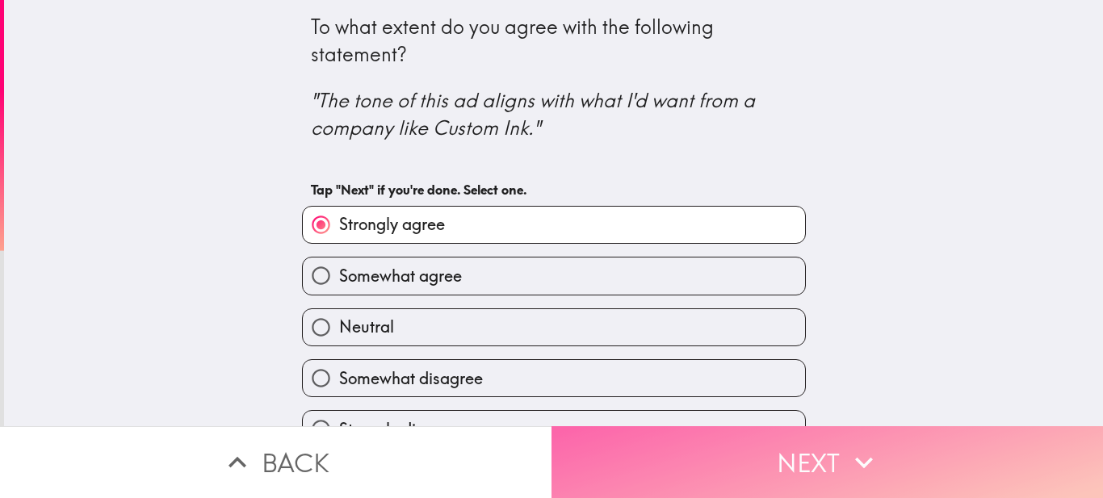
click at [711, 454] on button "Next" at bounding box center [828, 462] width 552 height 72
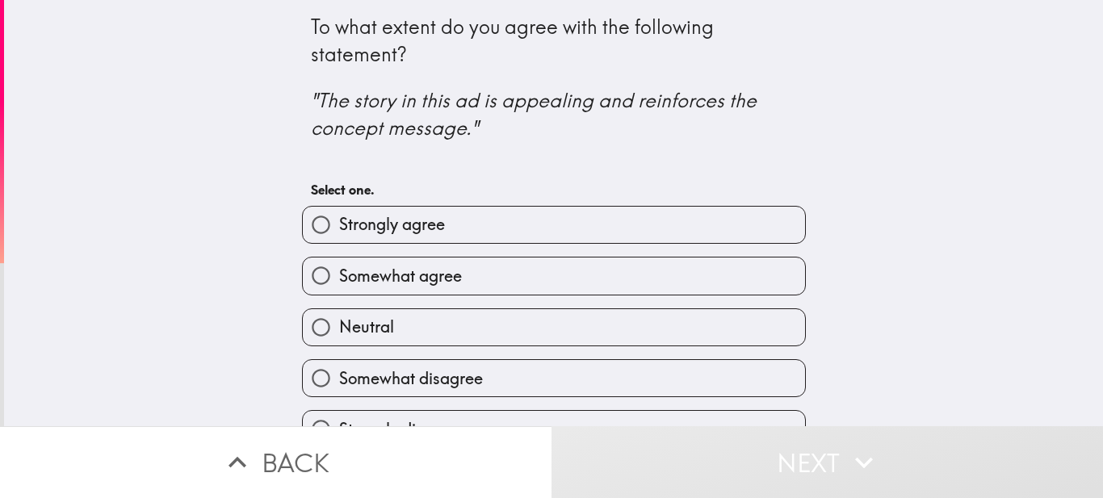
click at [542, 222] on label "Strongly agree" at bounding box center [554, 225] width 502 height 36
click at [339, 222] on input "Strongly agree" at bounding box center [321, 225] width 36 height 36
radio input "true"
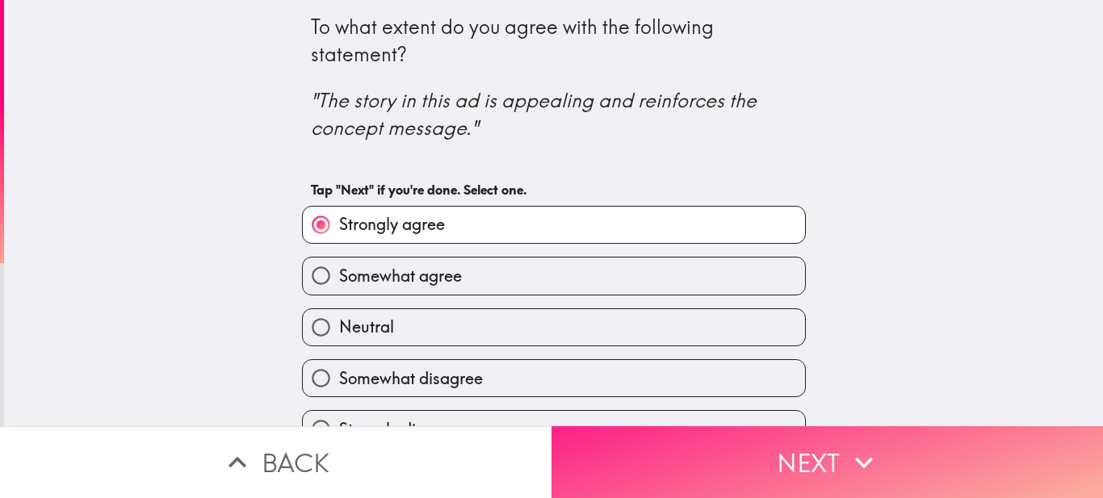
click at [703, 455] on button "Next" at bounding box center [828, 462] width 552 height 72
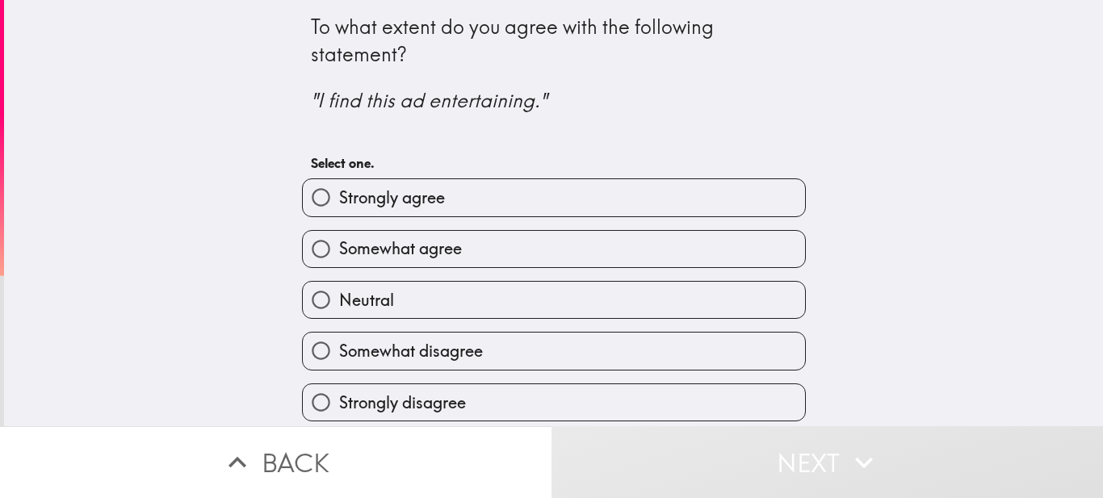
click at [392, 203] on span "Strongly agree" at bounding box center [392, 198] width 106 height 23
click at [339, 203] on input "Strongly agree" at bounding box center [321, 197] width 36 height 36
radio input "true"
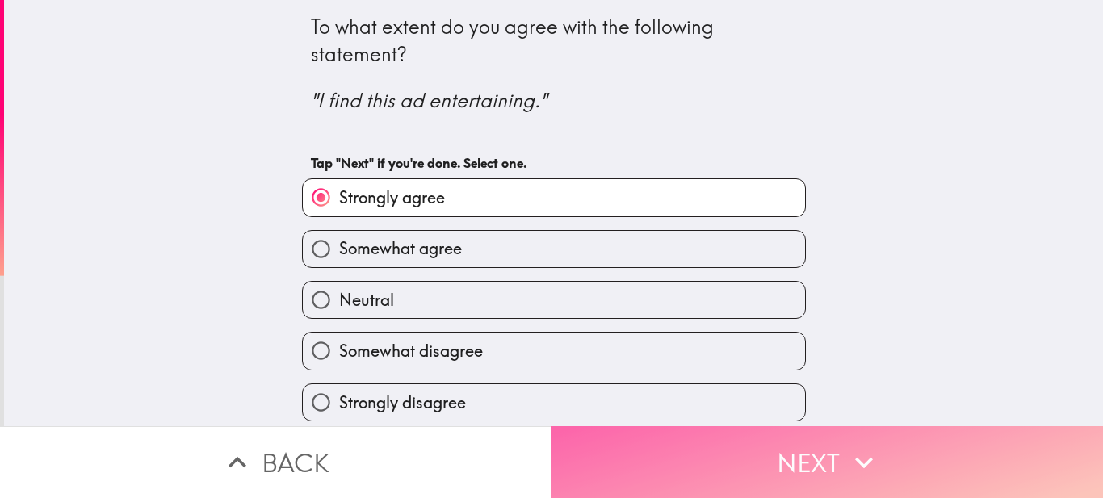
click at [709, 449] on button "Next" at bounding box center [828, 462] width 552 height 72
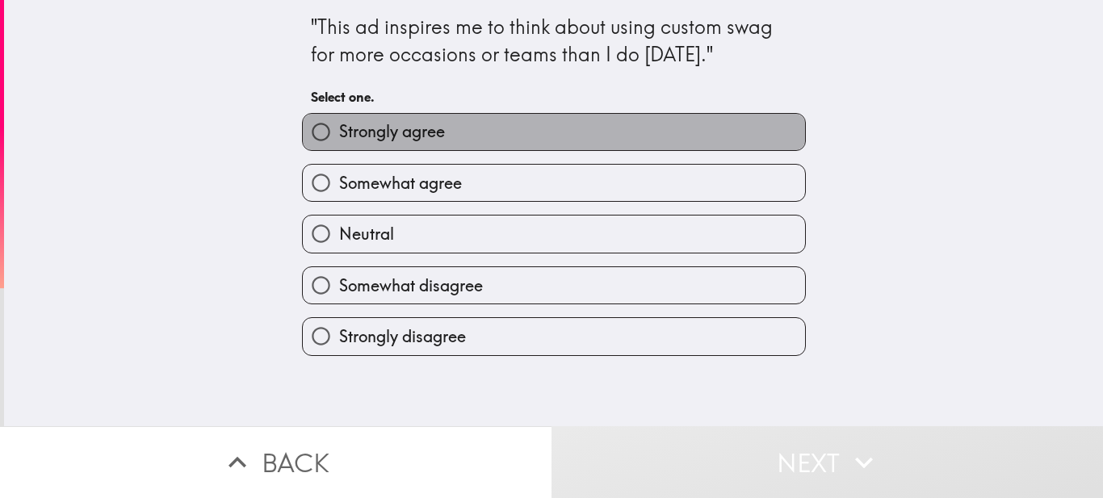
click at [413, 141] on span "Strongly agree" at bounding box center [392, 131] width 106 height 23
click at [339, 141] on input "Strongly agree" at bounding box center [321, 132] width 36 height 36
radio input "true"
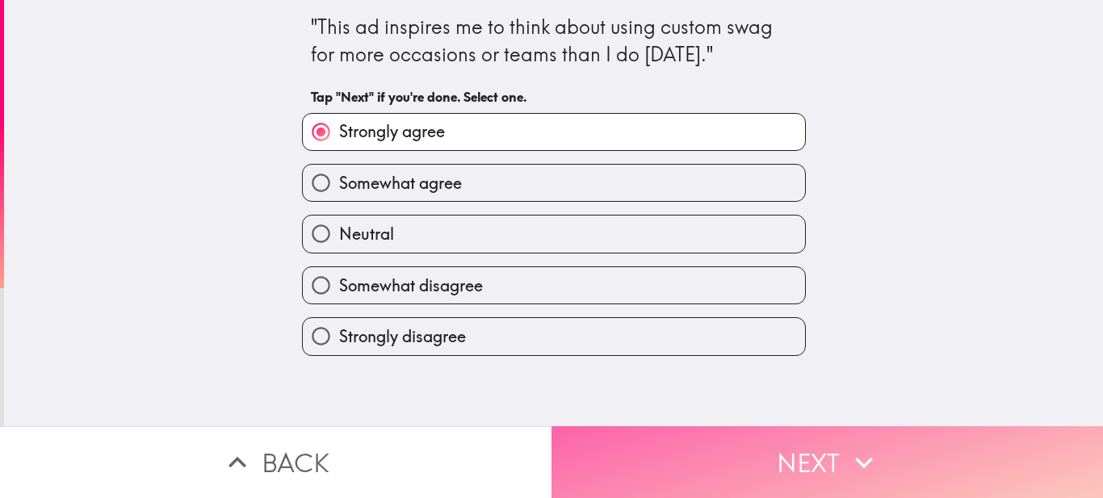
click at [674, 469] on button "Next" at bounding box center [828, 462] width 552 height 72
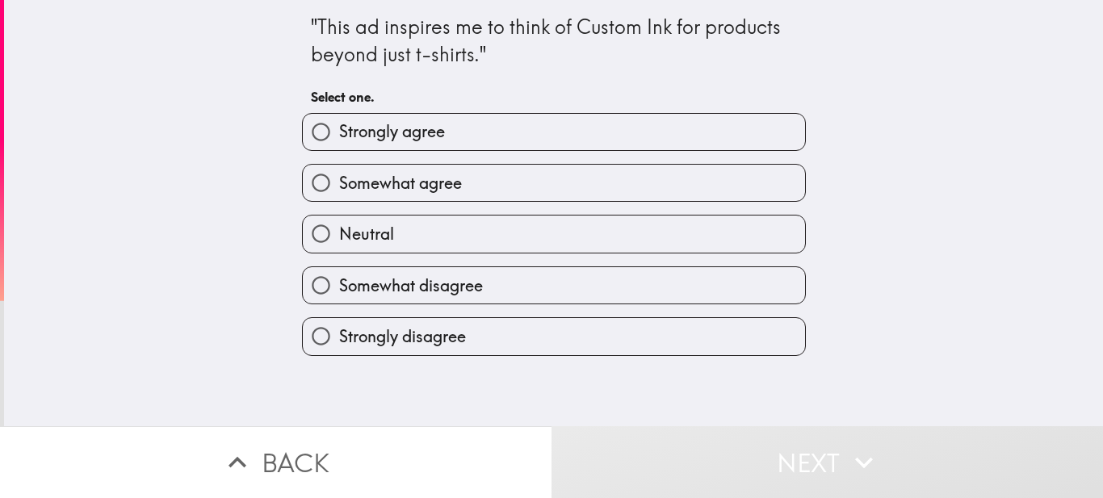
click at [450, 136] on label "Strongly agree" at bounding box center [554, 132] width 502 height 36
click at [339, 136] on input "Strongly agree" at bounding box center [321, 132] width 36 height 36
radio input "true"
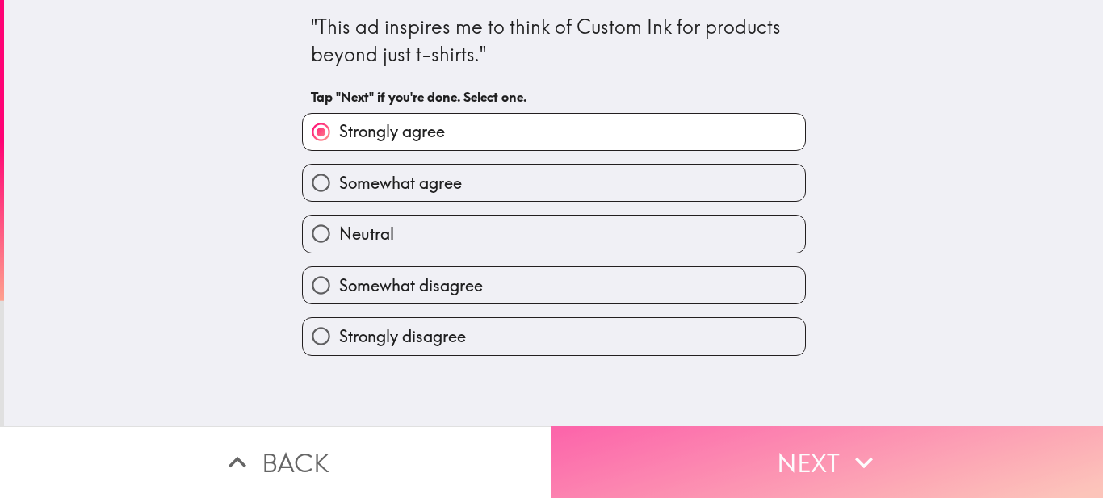
click at [704, 449] on button "Next" at bounding box center [828, 462] width 552 height 72
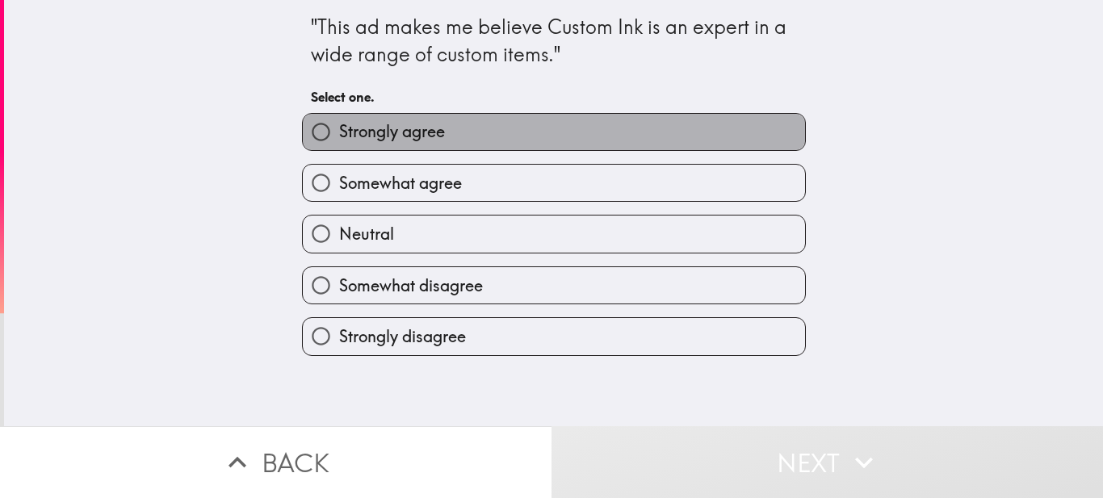
click at [422, 124] on span "Strongly agree" at bounding box center [392, 131] width 106 height 23
click at [339, 124] on input "Strongly agree" at bounding box center [321, 132] width 36 height 36
radio input "true"
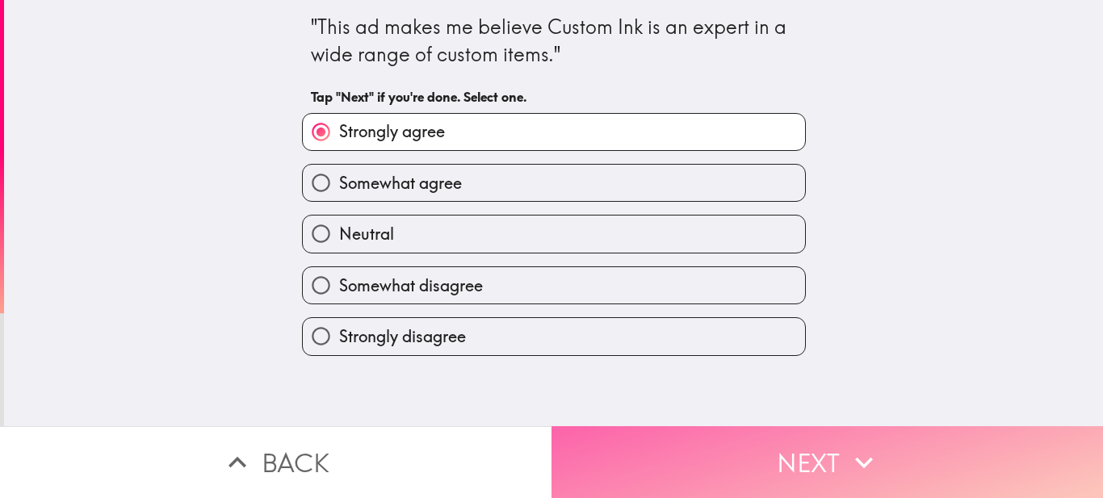
click at [660, 463] on button "Next" at bounding box center [828, 462] width 552 height 72
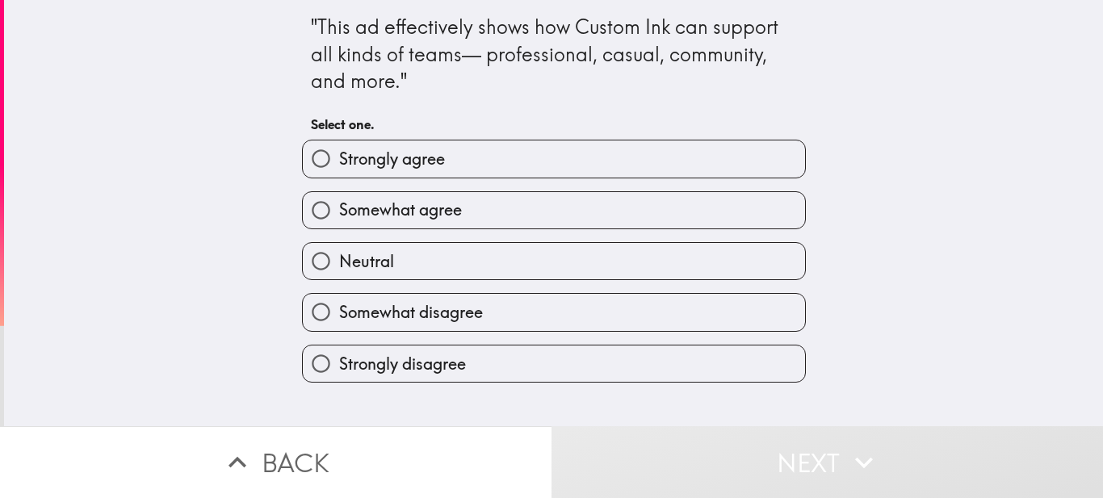
click at [428, 174] on label "Strongly agree" at bounding box center [554, 159] width 502 height 36
click at [339, 174] on input "Strongly agree" at bounding box center [321, 159] width 36 height 36
radio input "true"
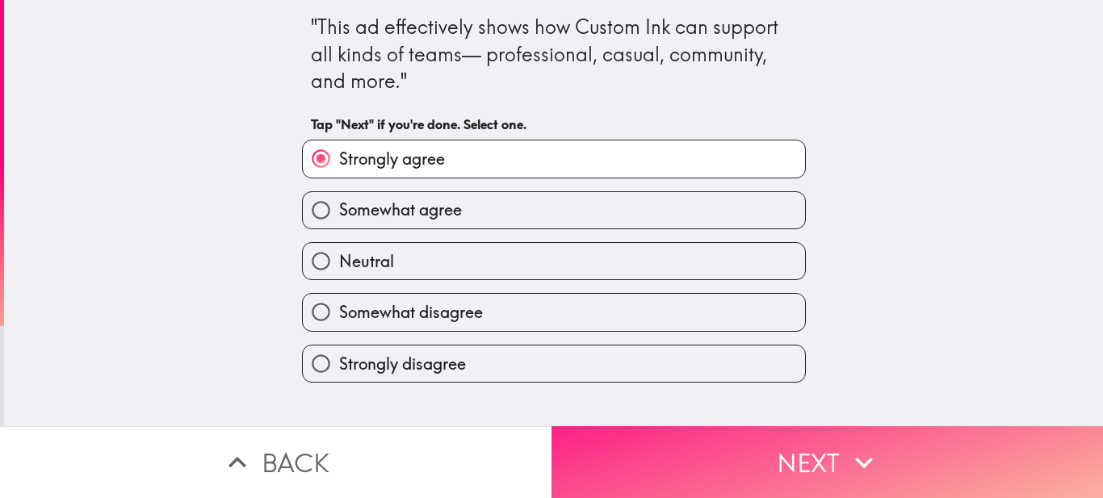
click at [719, 475] on button "Next" at bounding box center [828, 462] width 552 height 72
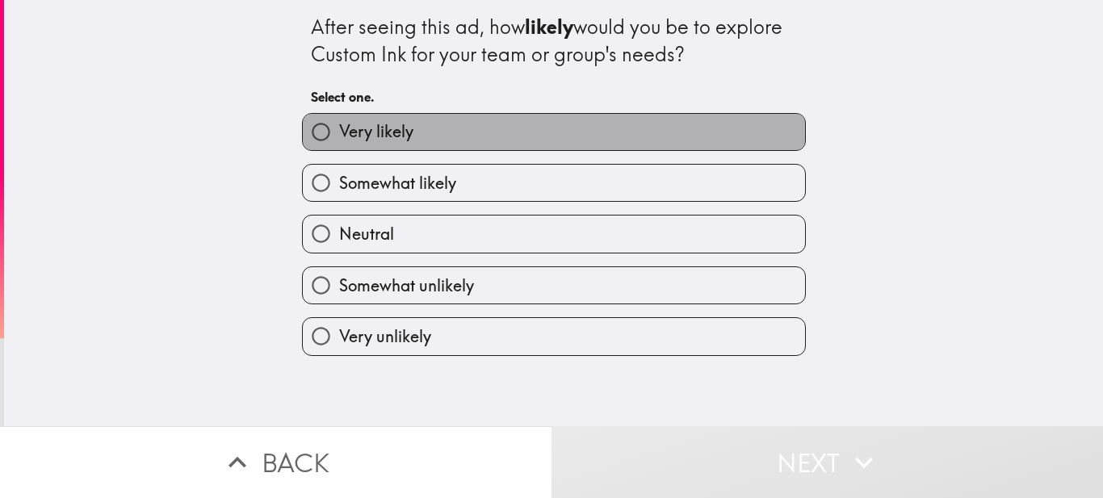
click at [417, 136] on label "Very likely" at bounding box center [554, 132] width 502 height 36
click at [339, 136] on input "Very likely" at bounding box center [321, 132] width 36 height 36
radio input "true"
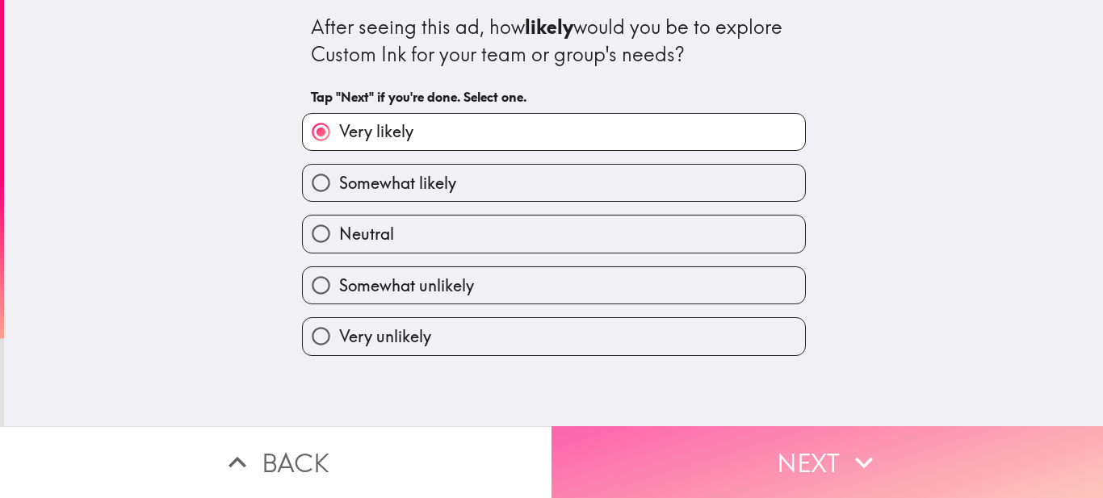
click at [643, 431] on button "Next" at bounding box center [828, 462] width 552 height 72
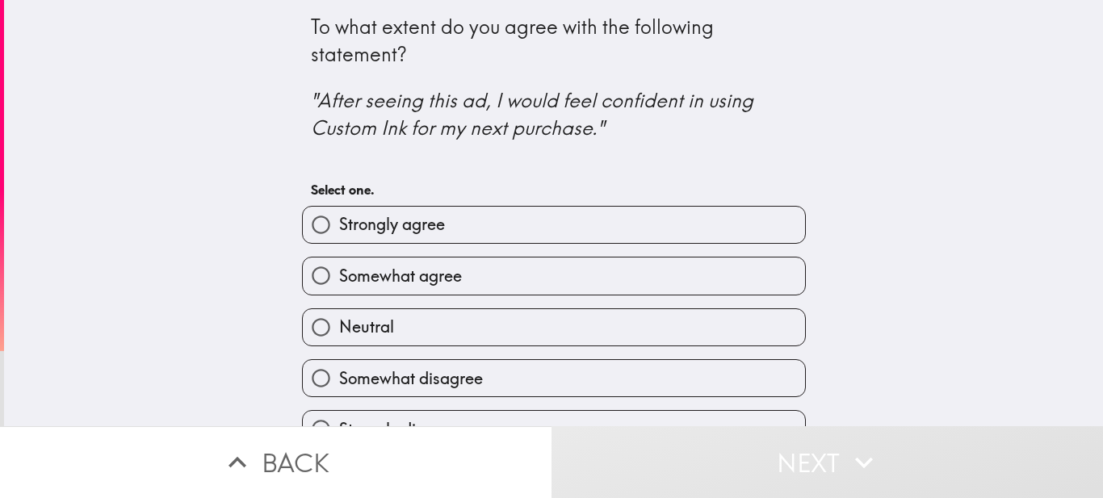
click at [512, 227] on label "Strongly agree" at bounding box center [554, 225] width 502 height 36
click at [339, 227] on input "Strongly agree" at bounding box center [321, 225] width 36 height 36
radio input "true"
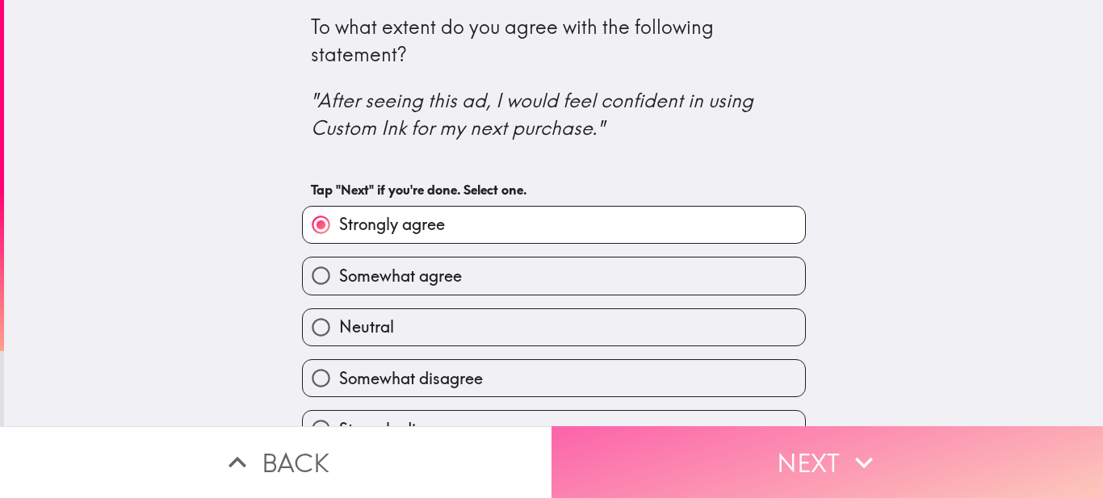
click at [626, 435] on button "Next" at bounding box center [828, 462] width 552 height 72
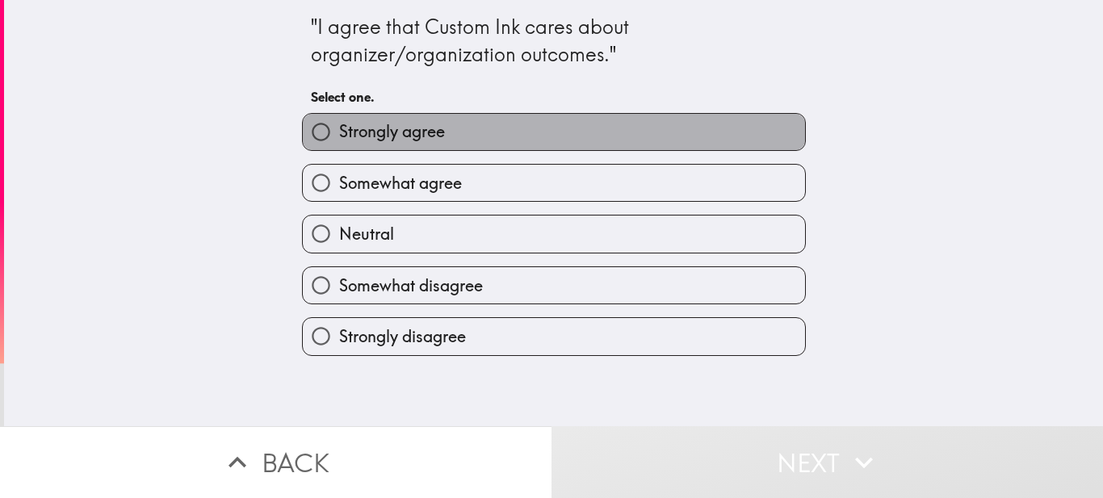
click at [460, 129] on label "Strongly agree" at bounding box center [554, 132] width 502 height 36
click at [339, 129] on input "Strongly agree" at bounding box center [321, 132] width 36 height 36
radio input "true"
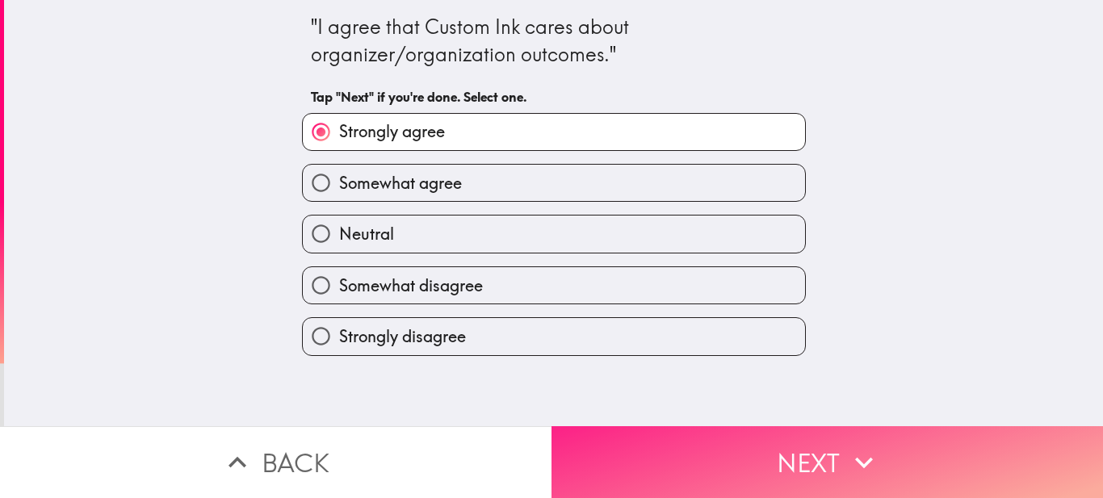
click at [611, 457] on button "Next" at bounding box center [828, 462] width 552 height 72
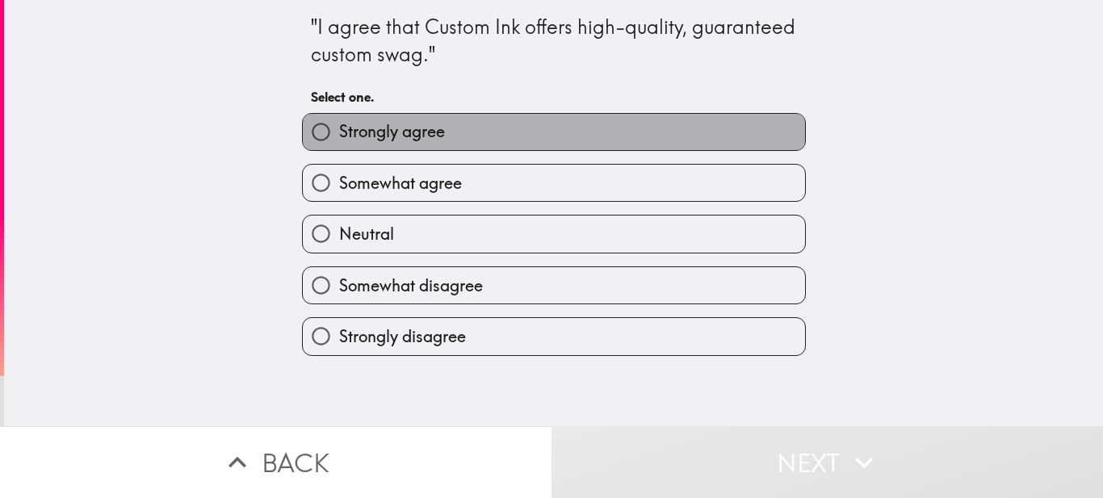
click at [412, 139] on span "Strongly agree" at bounding box center [392, 131] width 106 height 23
click at [339, 139] on input "Strongly agree" at bounding box center [321, 132] width 36 height 36
radio input "true"
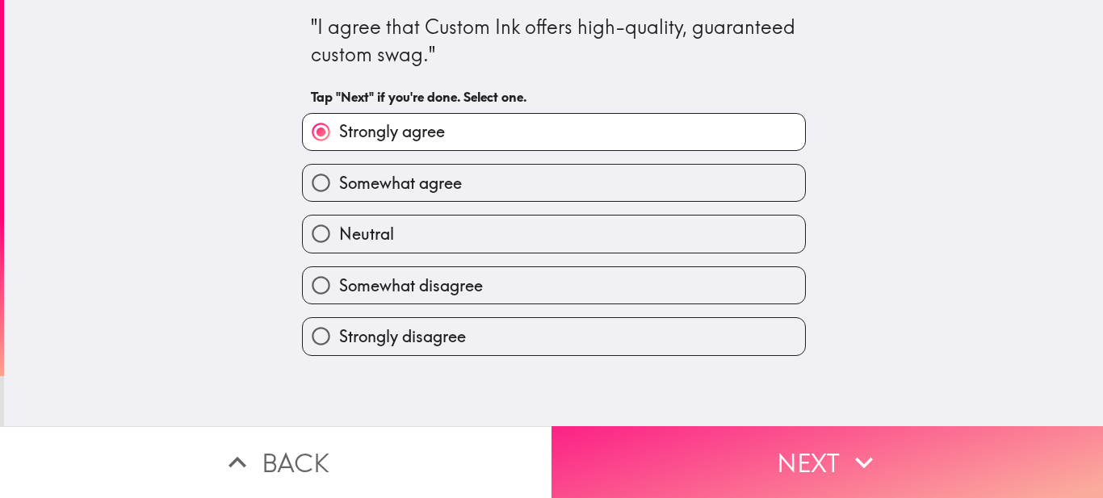
click at [690, 461] on button "Next" at bounding box center [828, 462] width 552 height 72
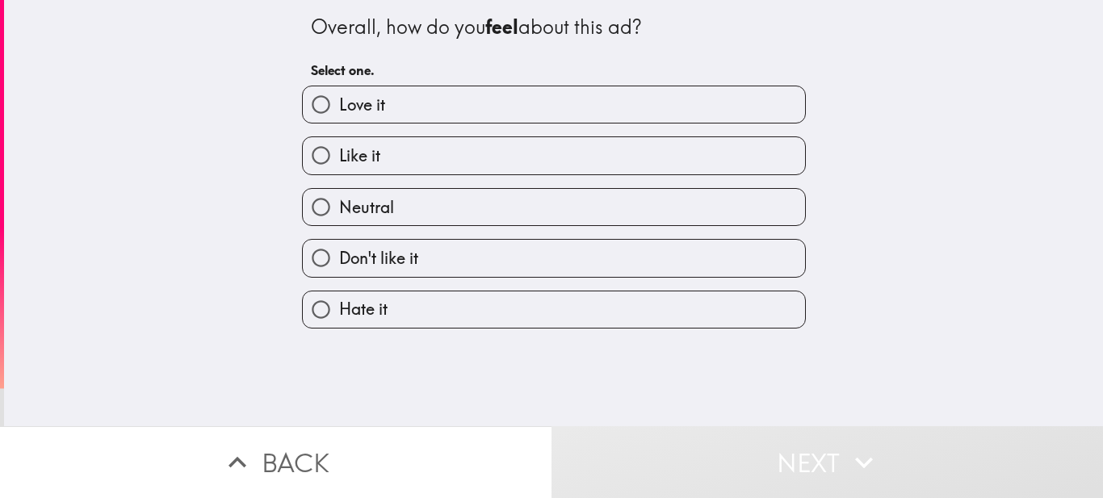
click at [370, 111] on span "Love it" at bounding box center [362, 105] width 46 height 23
click at [339, 111] on input "Love it" at bounding box center [321, 104] width 36 height 36
radio input "true"
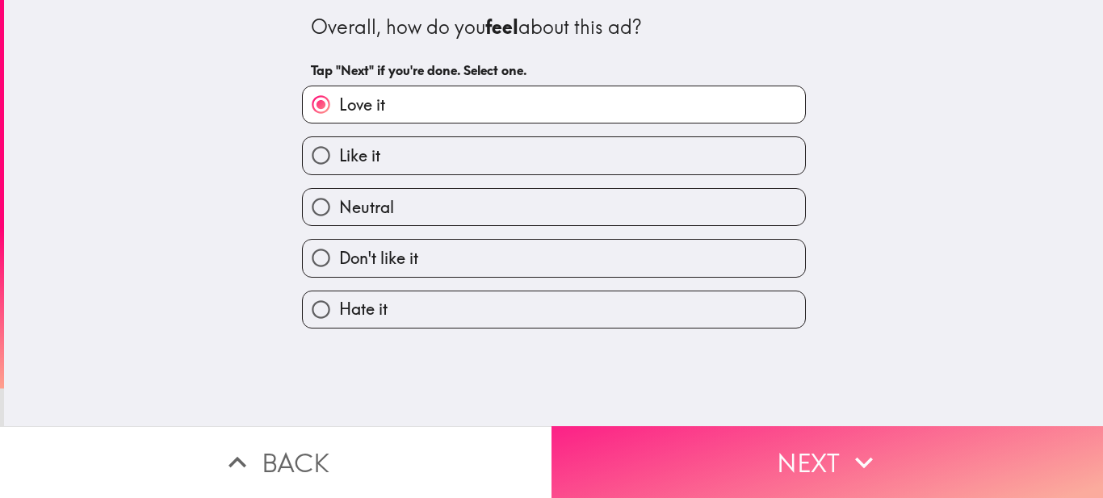
click at [702, 464] on button "Next" at bounding box center [828, 462] width 552 height 72
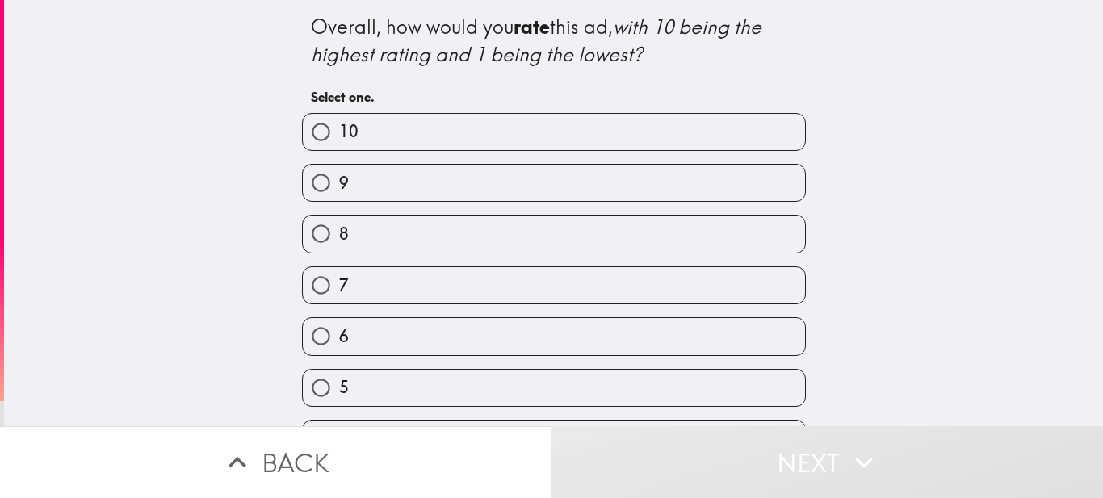
click at [401, 130] on label "10" at bounding box center [554, 132] width 502 height 36
click at [339, 130] on input "10" at bounding box center [321, 132] width 36 height 36
radio input "true"
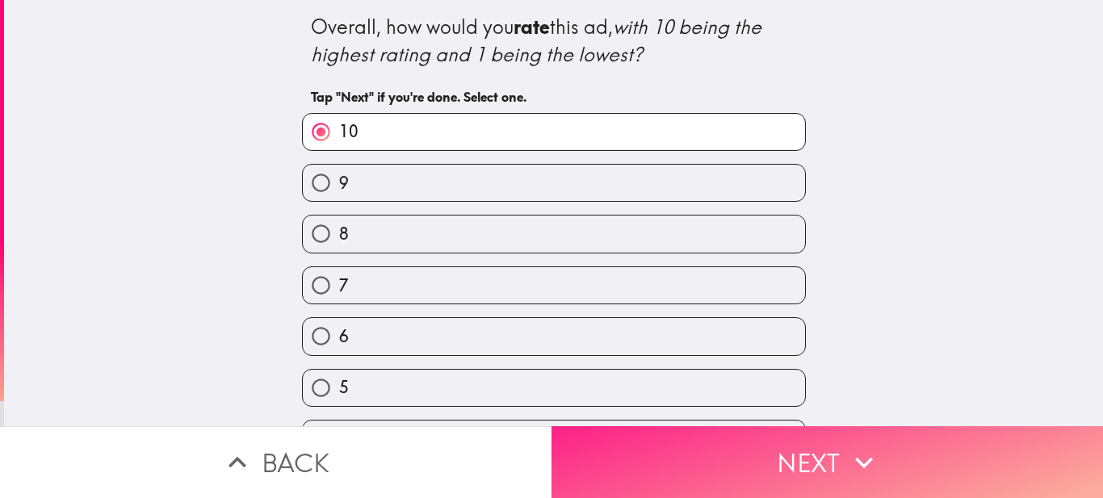
click at [674, 447] on button "Next" at bounding box center [828, 462] width 552 height 72
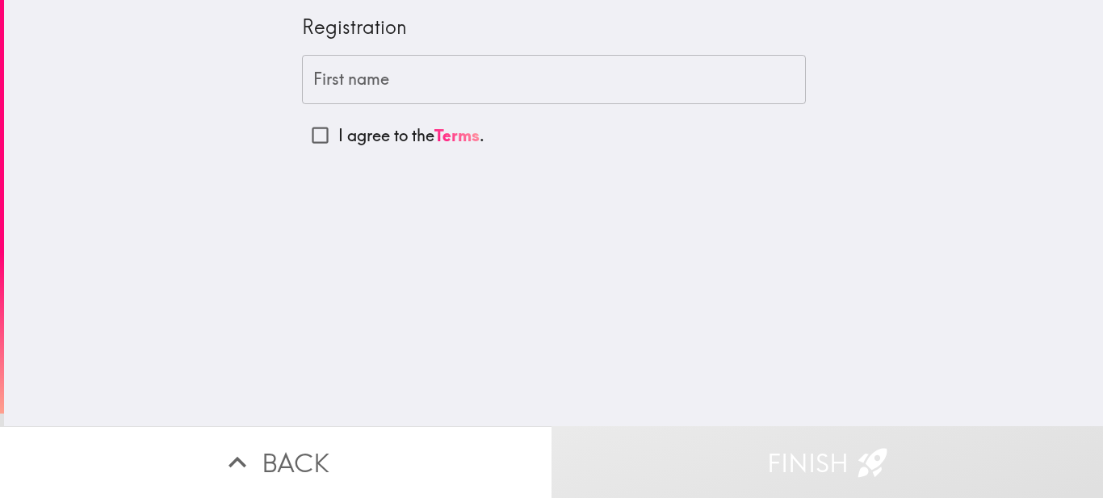
click at [423, 84] on input "First name" at bounding box center [554, 80] width 504 height 50
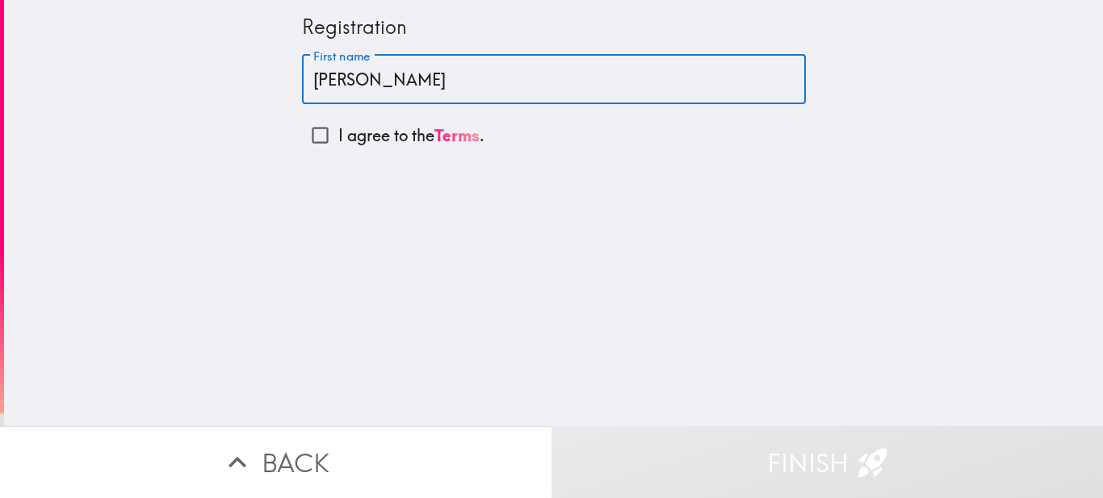
type input "[PERSON_NAME]"
click at [304, 139] on input "I agree to the Terms ." at bounding box center [320, 135] width 36 height 36
checkbox input "true"
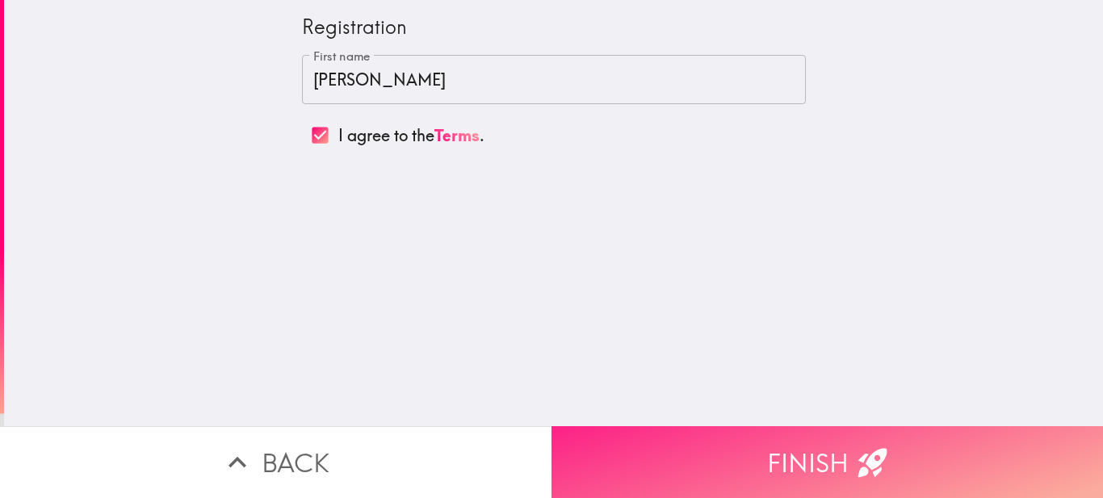
click at [675, 470] on button "Finish" at bounding box center [828, 462] width 552 height 72
